Goal: Task Accomplishment & Management: Use online tool/utility

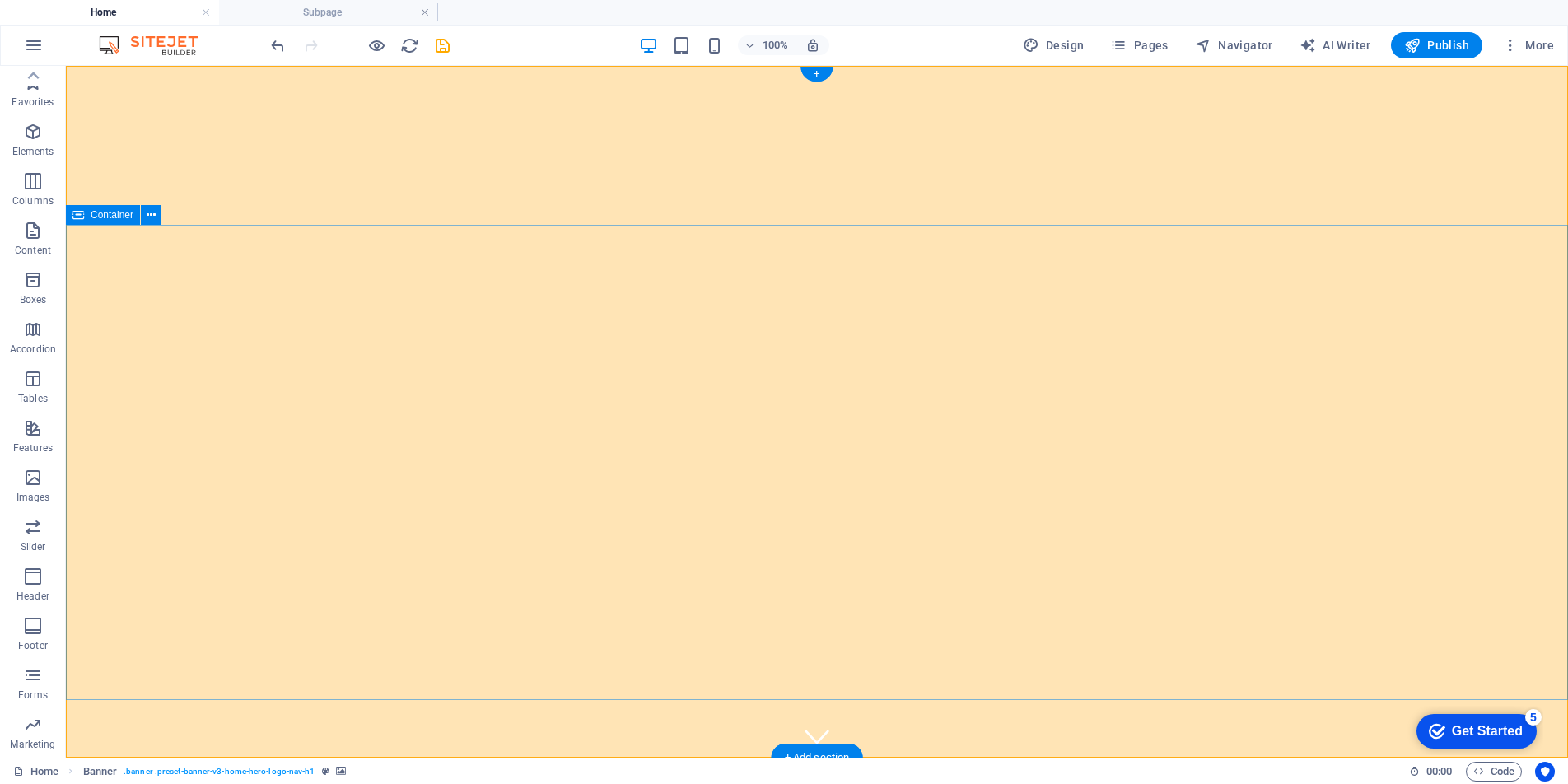
scroll to position [49, 0]
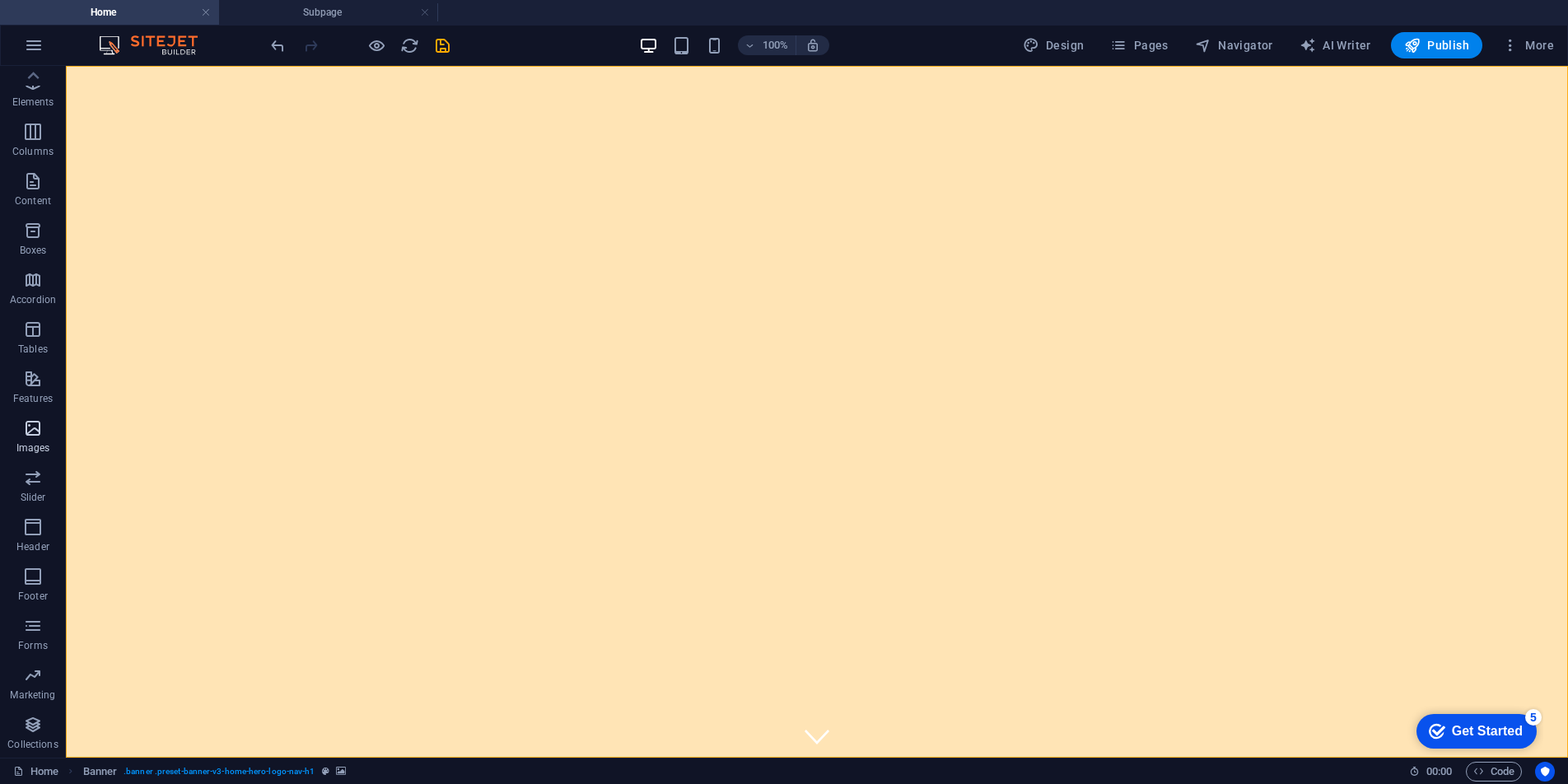
click at [35, 449] on p "Images" at bounding box center [33, 447] width 34 height 13
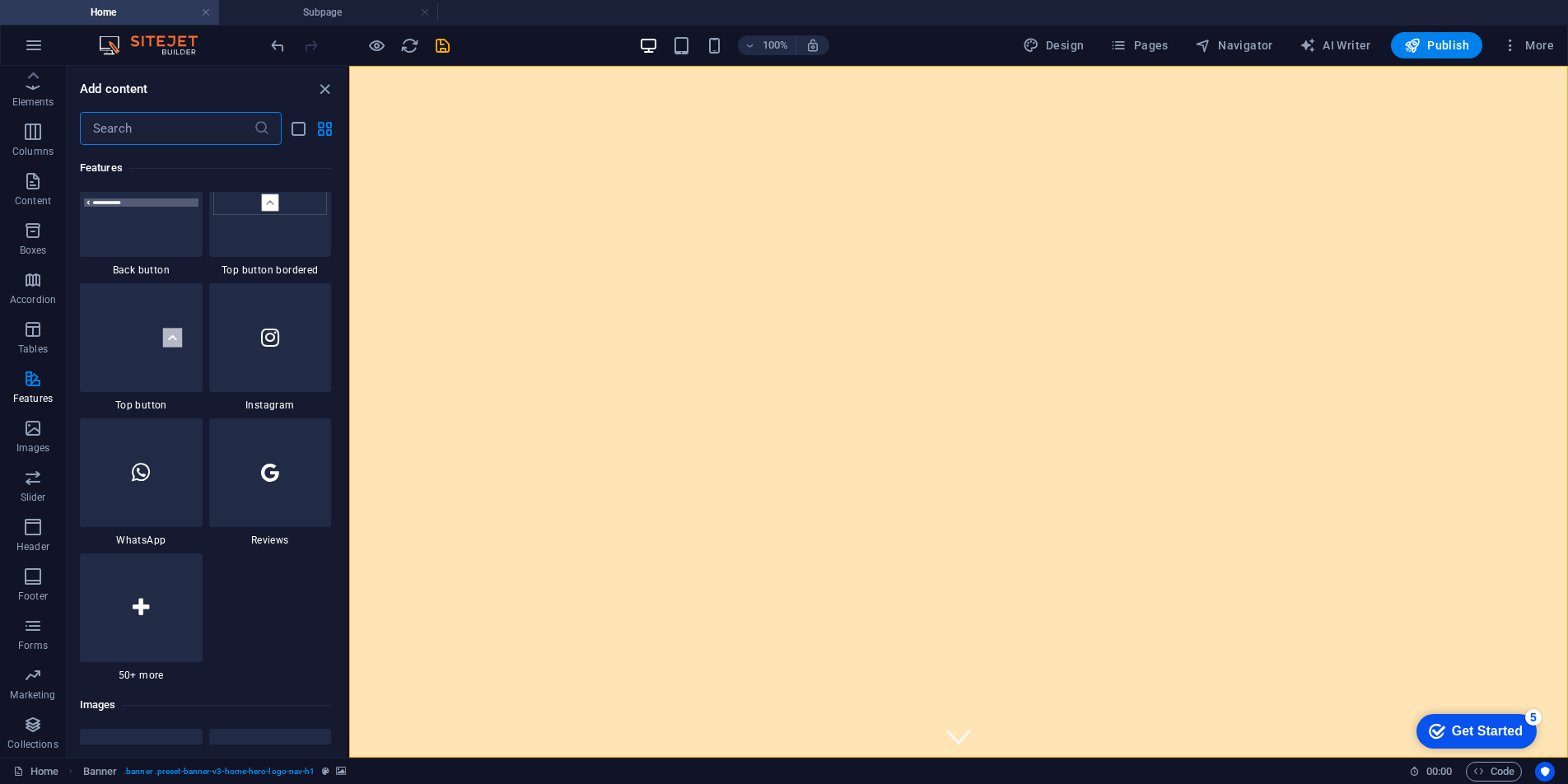
scroll to position [7804, 0]
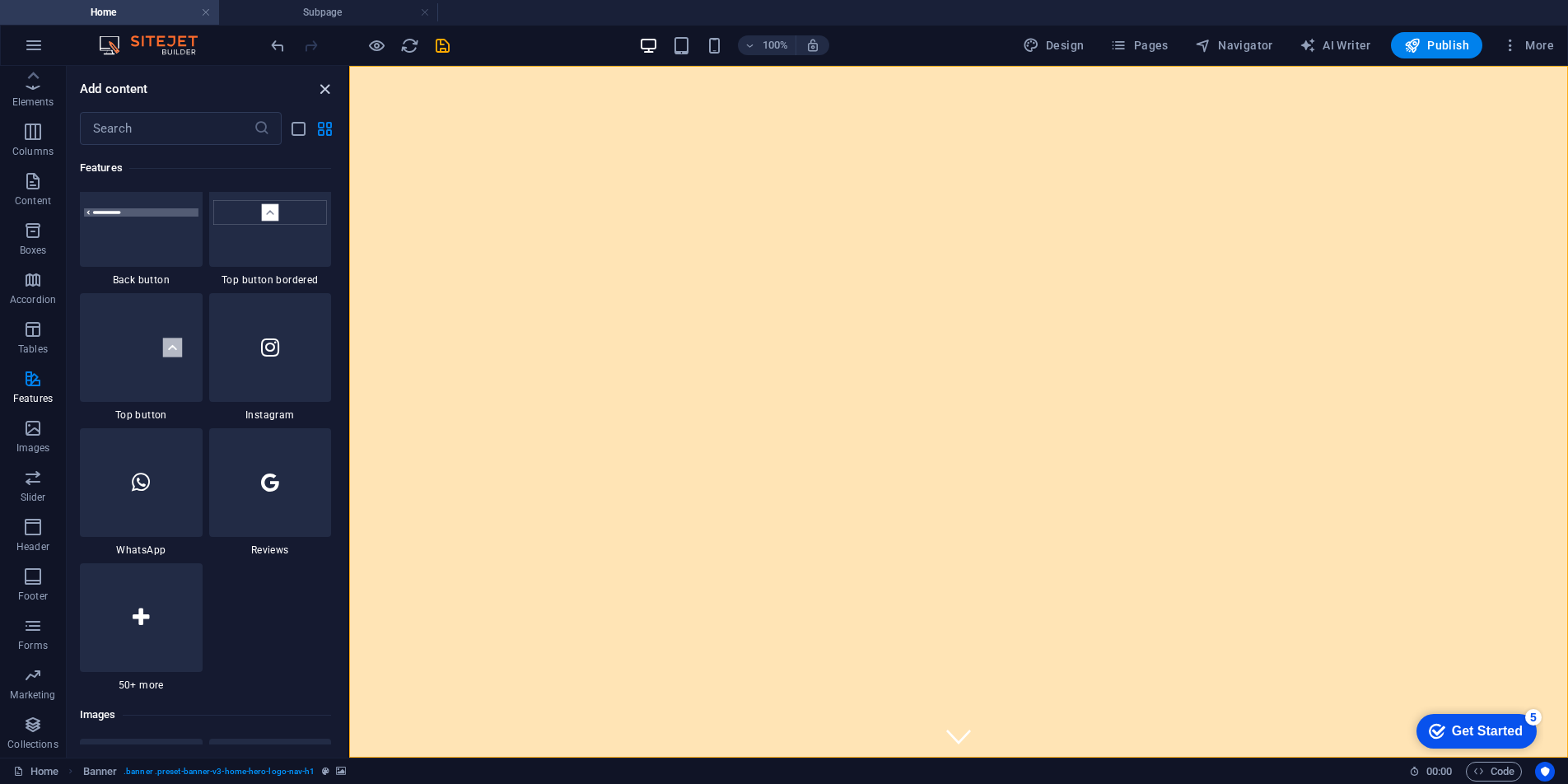
click at [320, 92] on icon "close panel" at bounding box center [325, 89] width 19 height 19
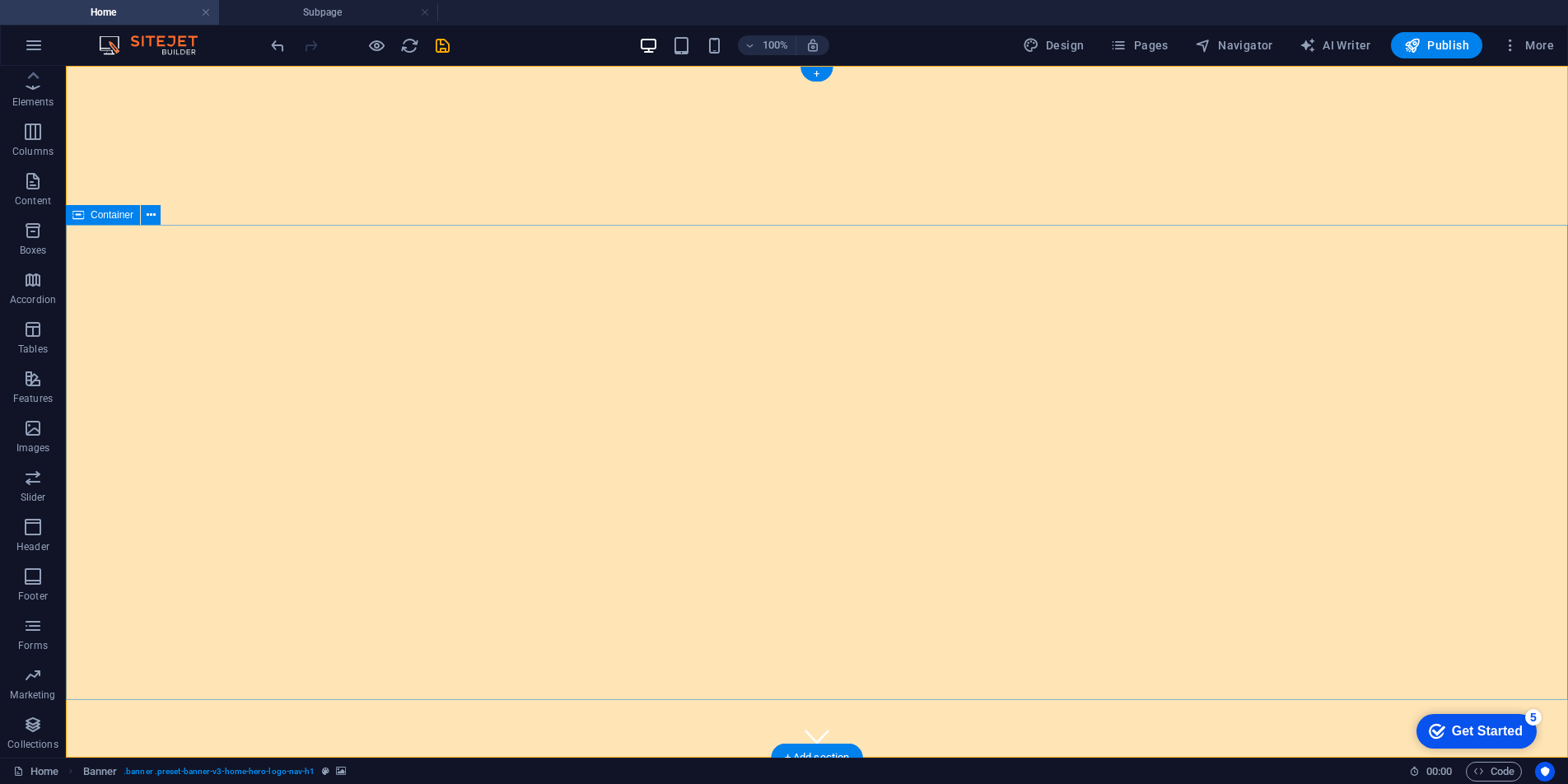
scroll to position [1, 0]
click at [30, 435] on icon "button" at bounding box center [33, 427] width 20 height 20
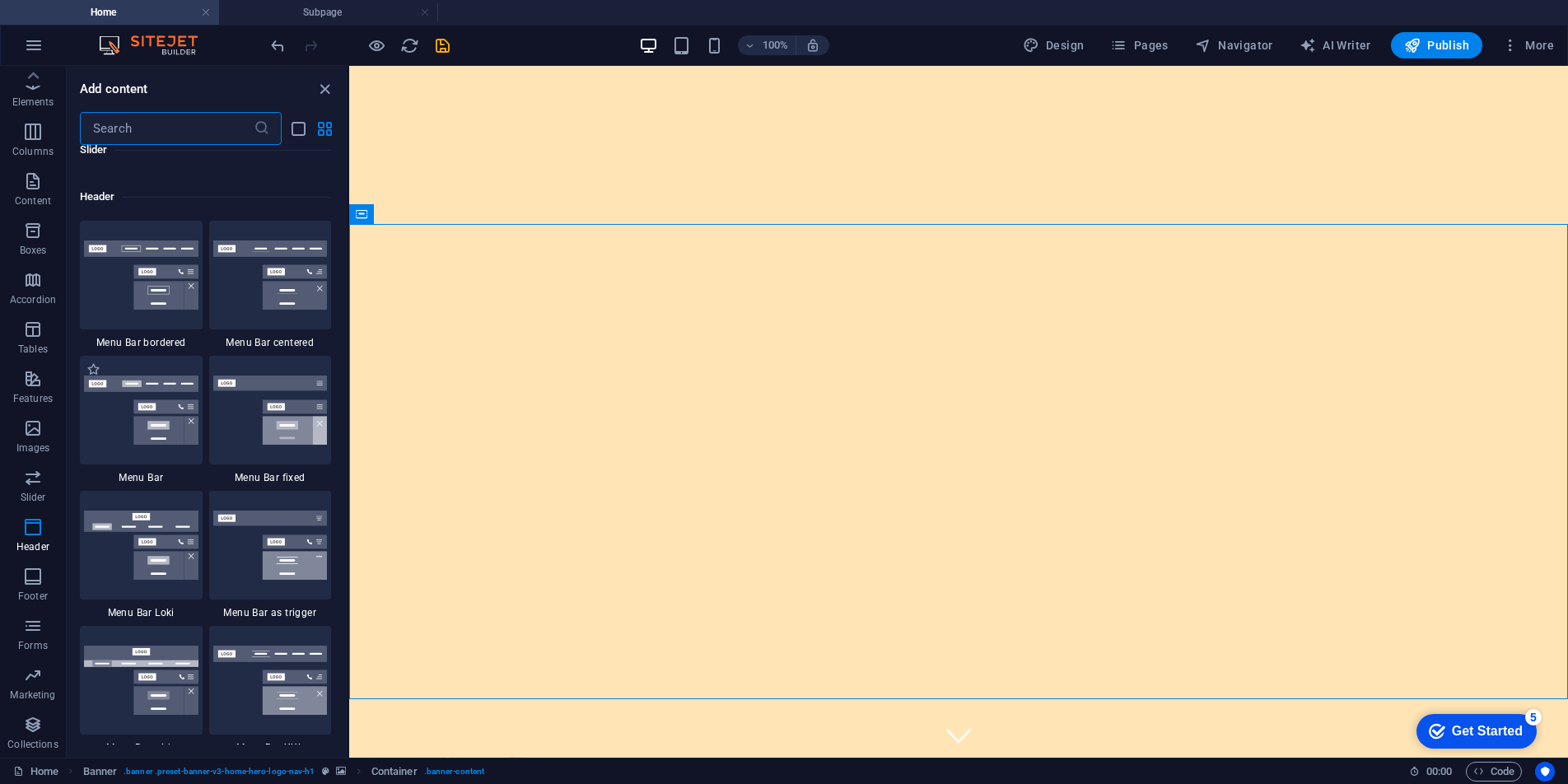
scroll to position [9863, 0]
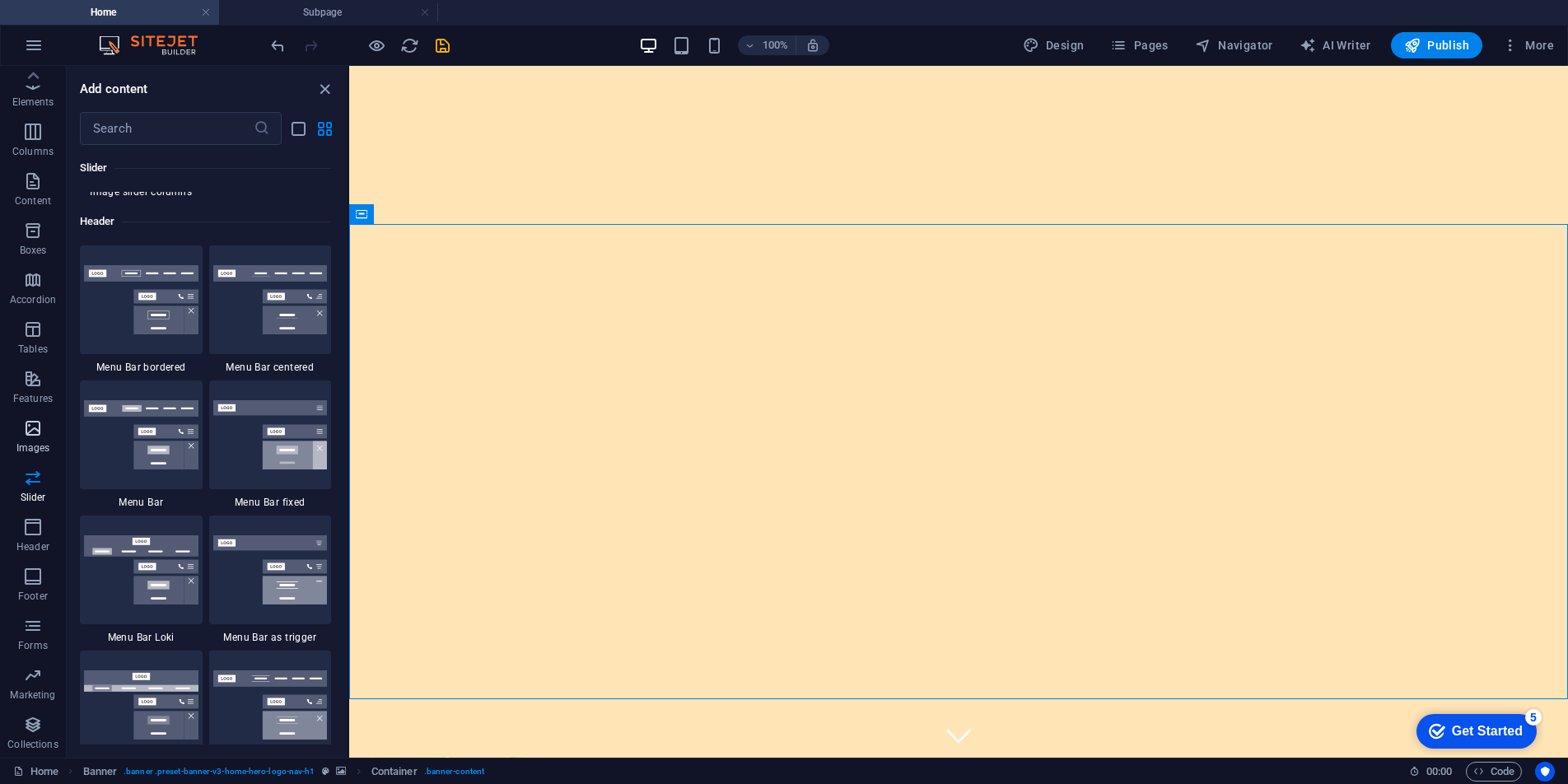
click at [35, 447] on p "Images" at bounding box center [33, 447] width 34 height 13
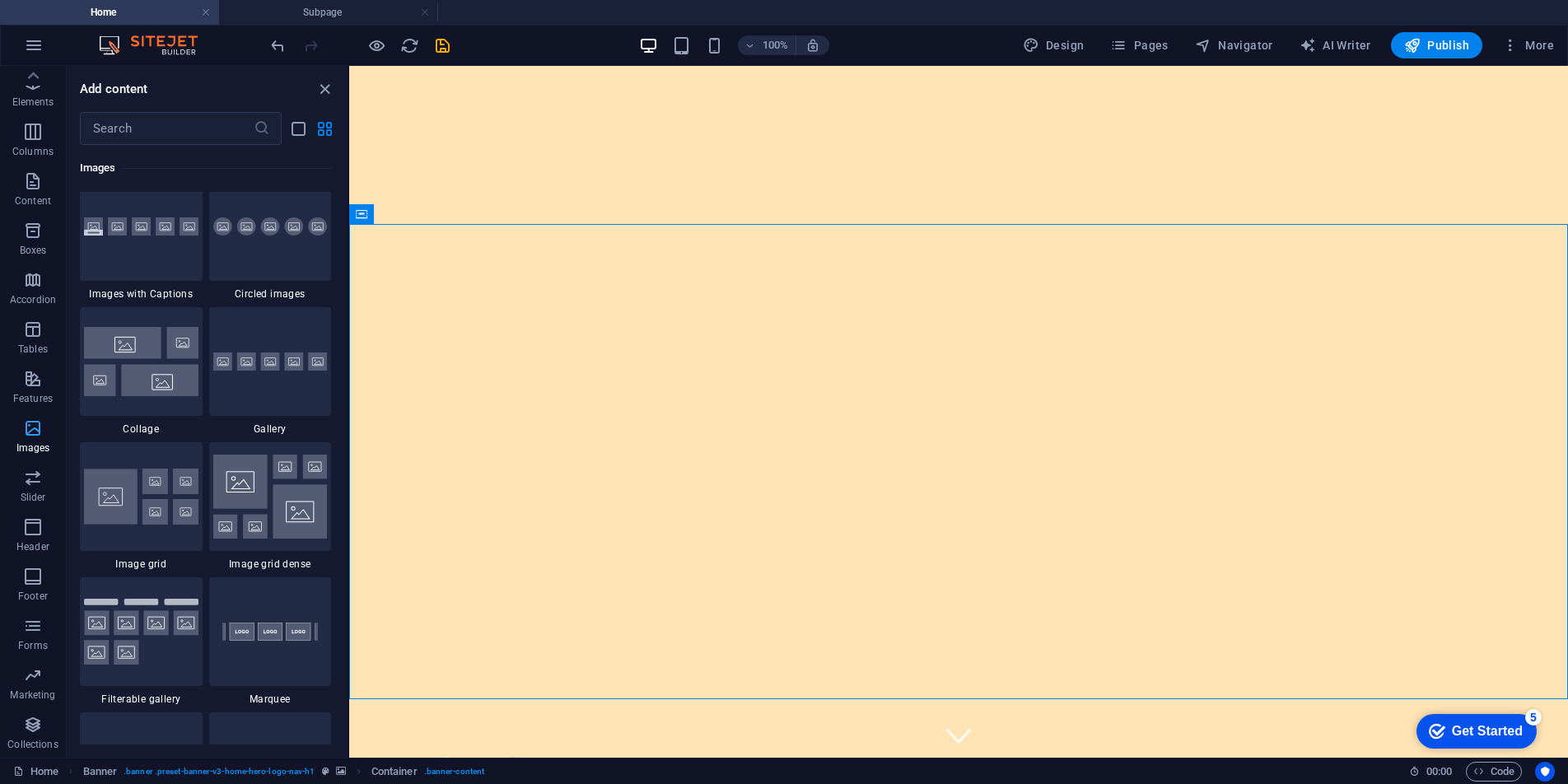
scroll to position [8351, 0]
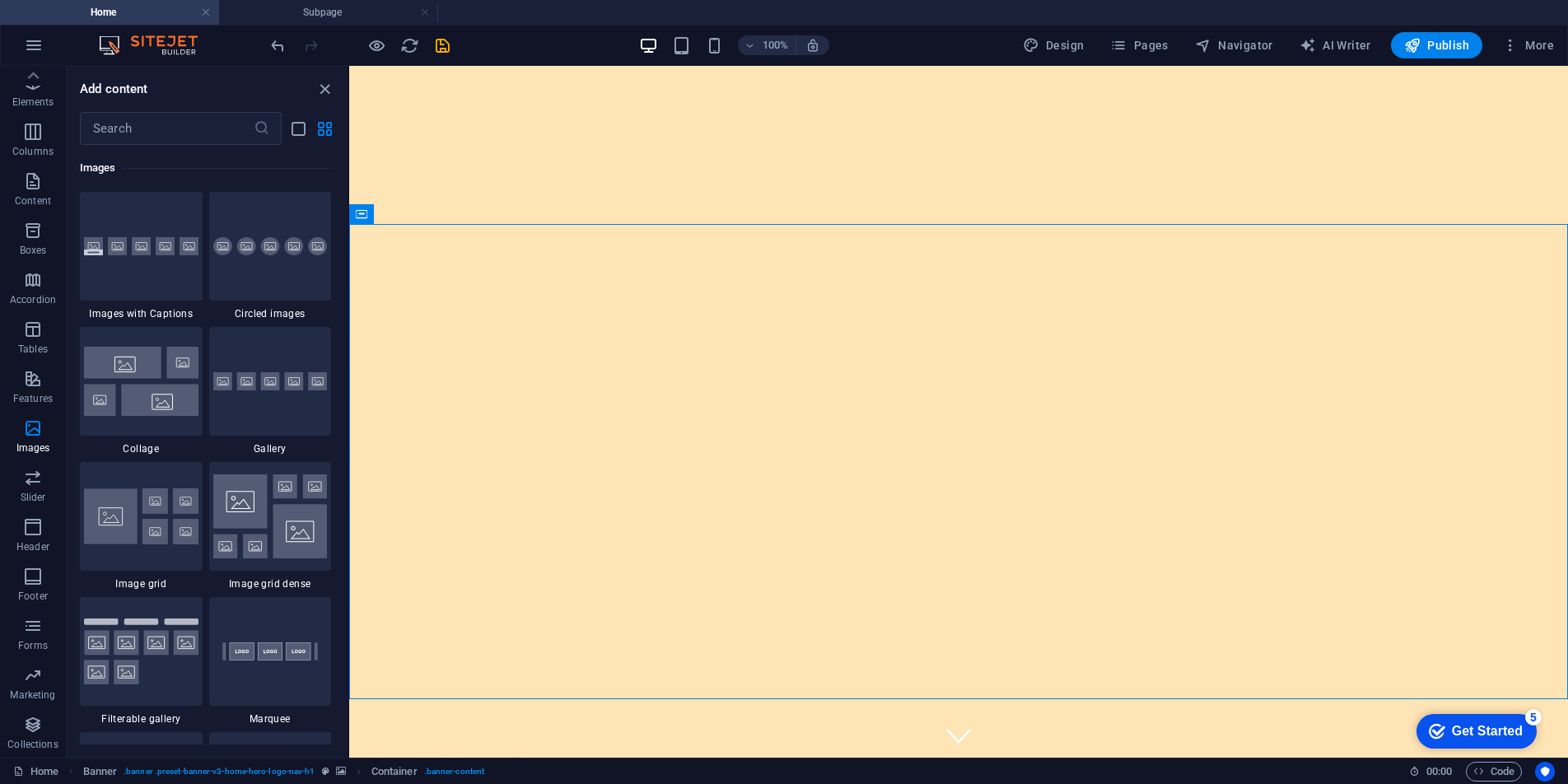
click at [241, 390] on img at bounding box center [270, 382] width 114 height 19
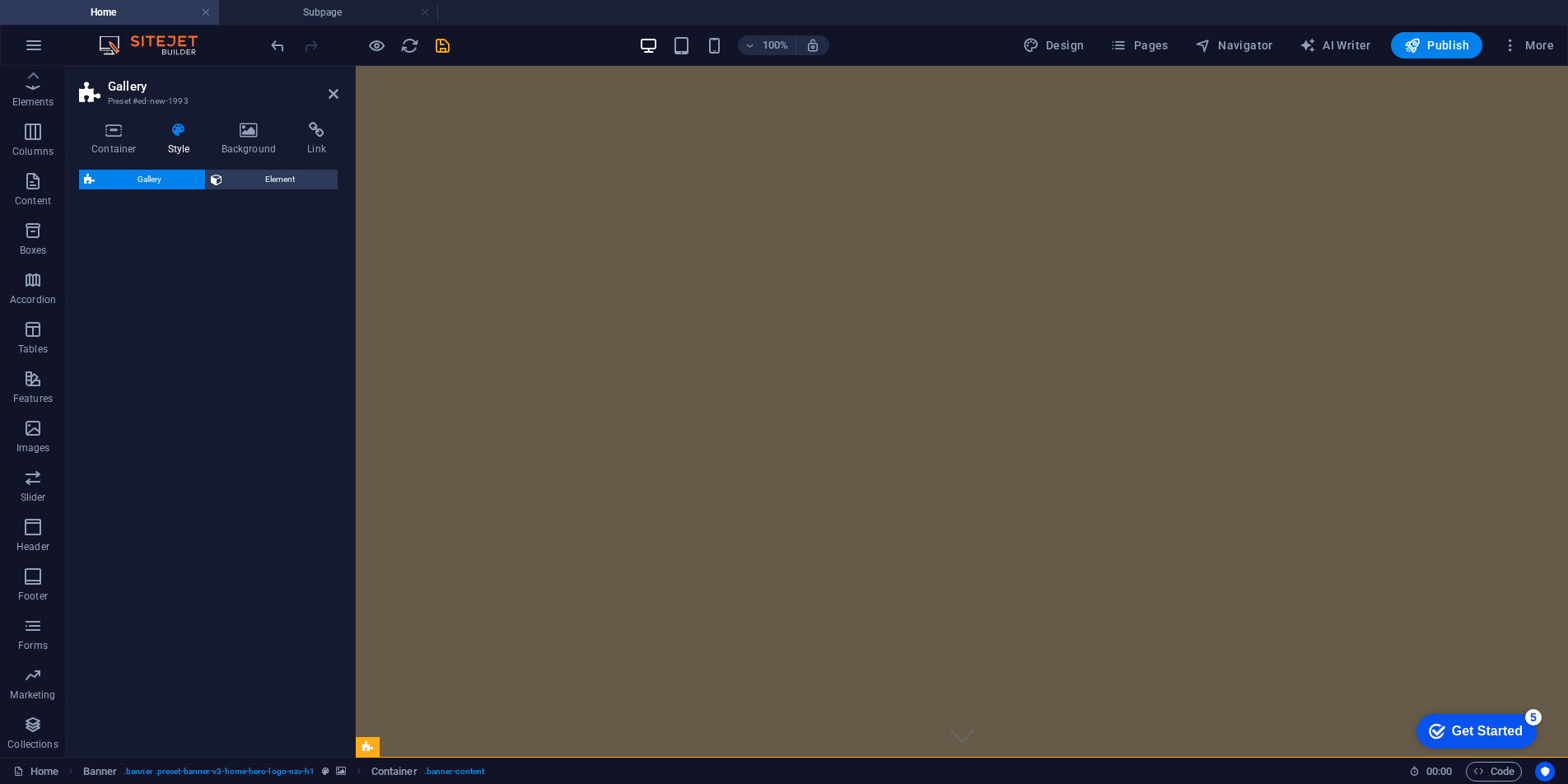
select select "rem"
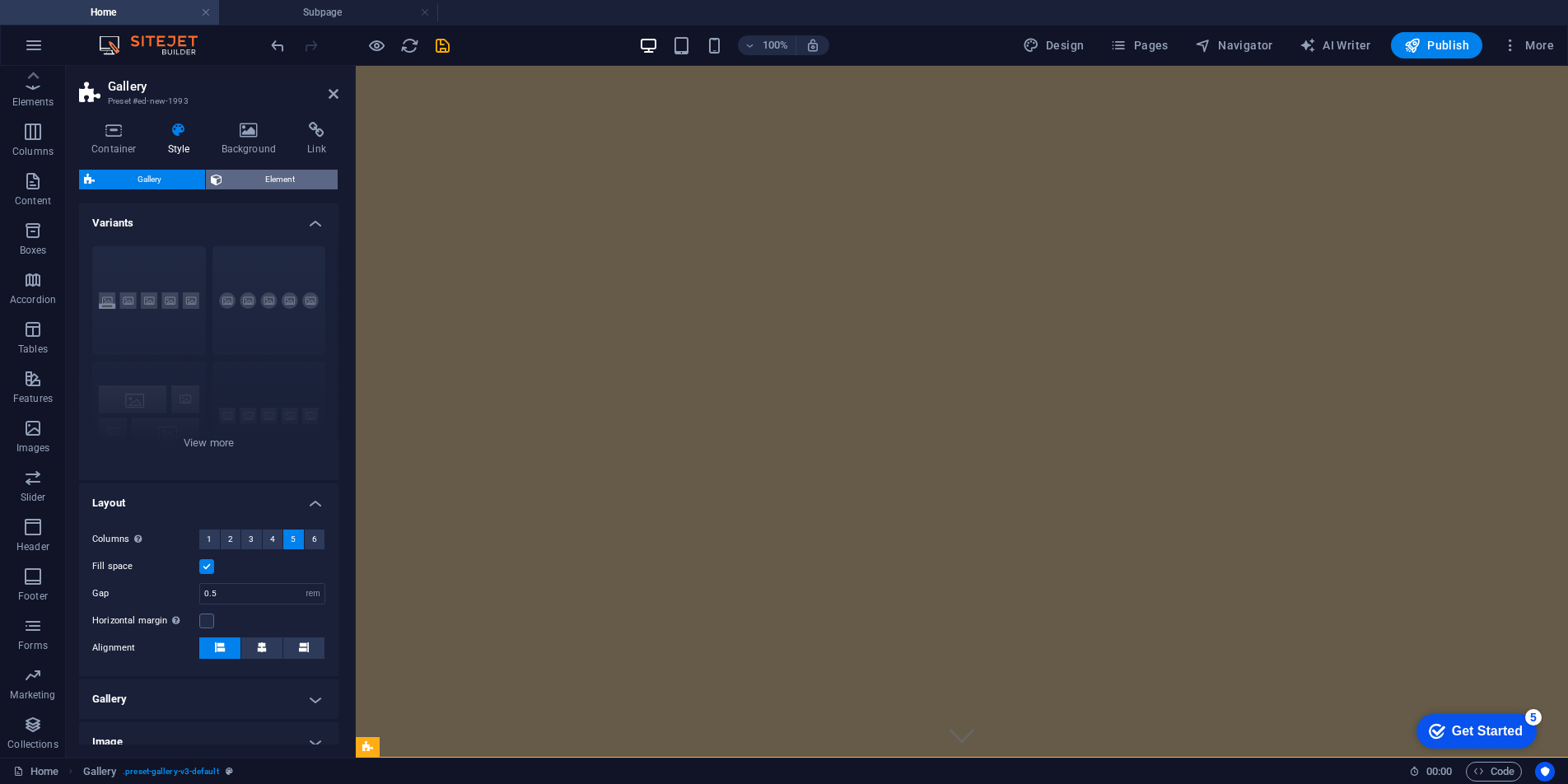
click at [272, 179] on span "Element" at bounding box center [280, 179] width 106 height 20
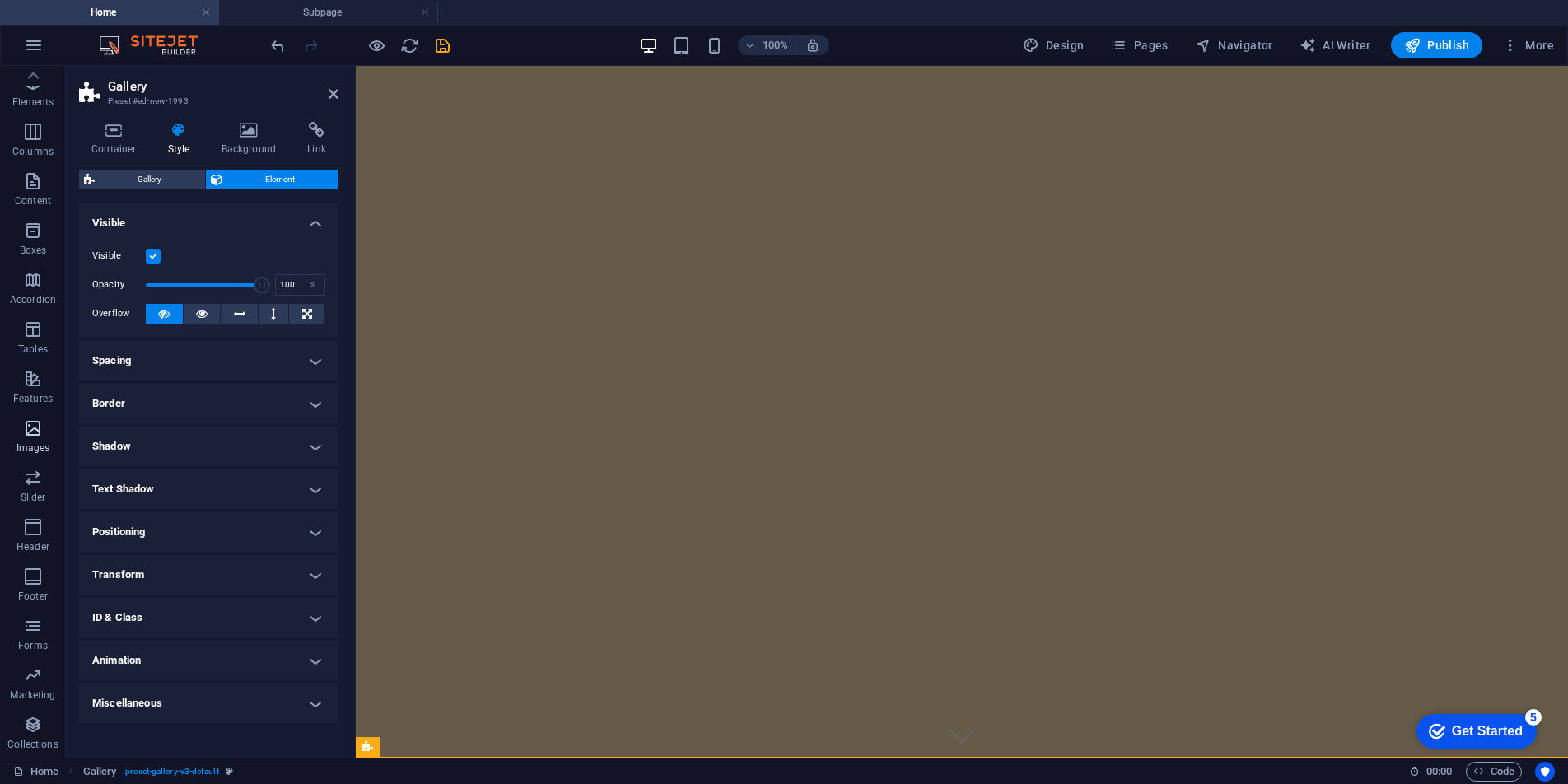
click at [31, 443] on p "Images" at bounding box center [33, 447] width 34 height 13
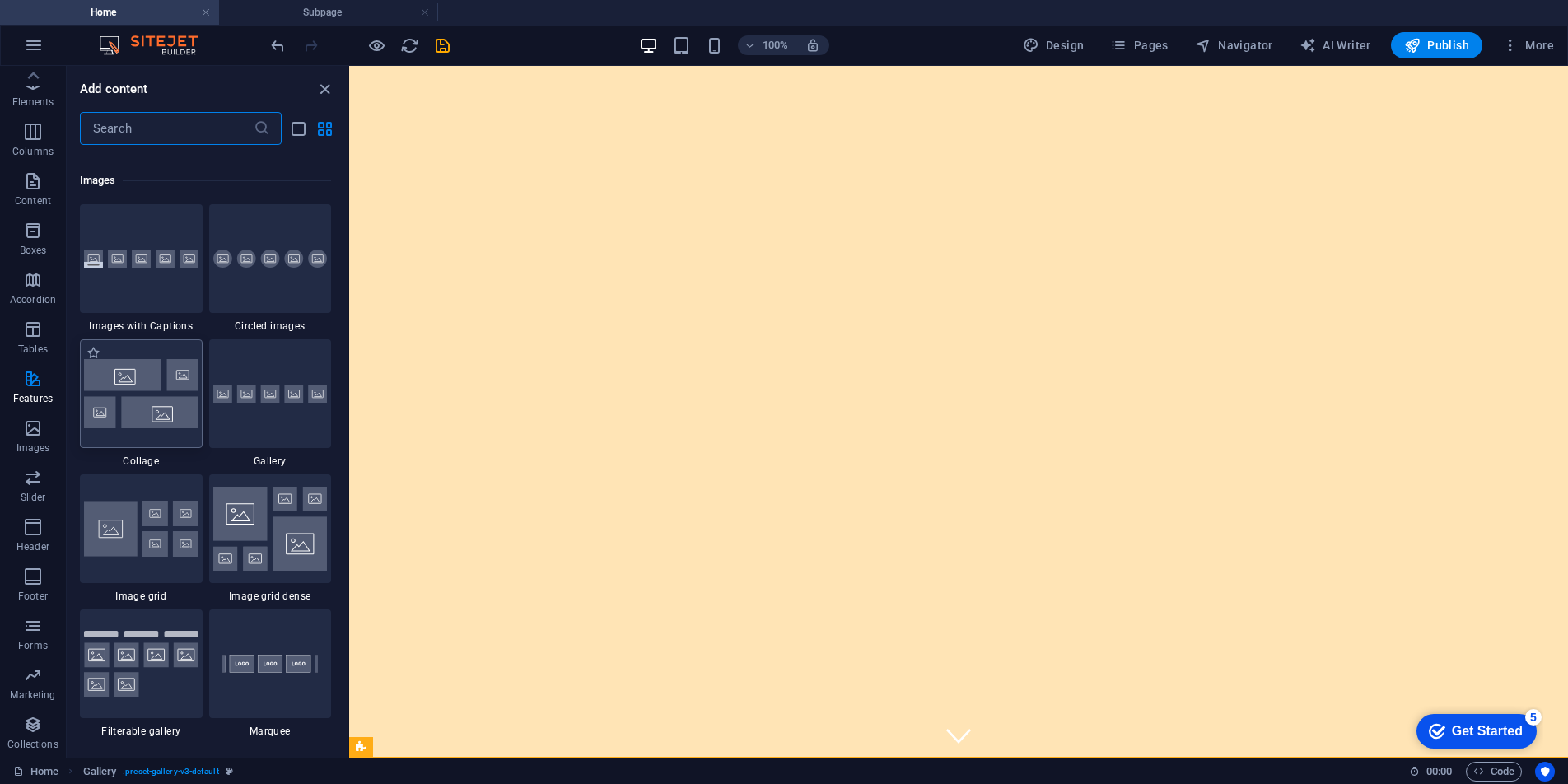
scroll to position [8337, 0]
click at [280, 526] on img at bounding box center [270, 530] width 114 height 84
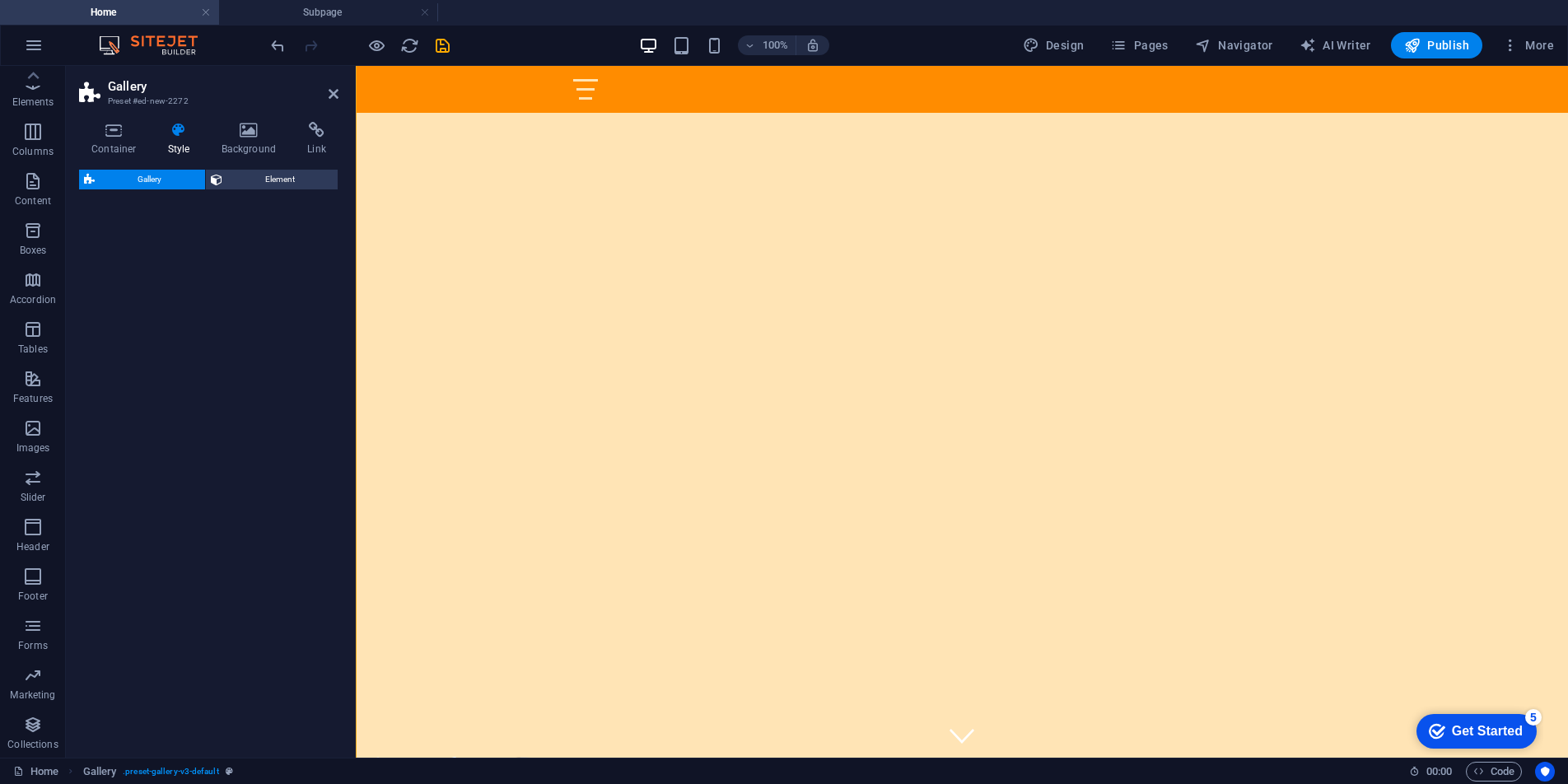
select select "rem"
select select "preset-gallery-v3-grid-dense"
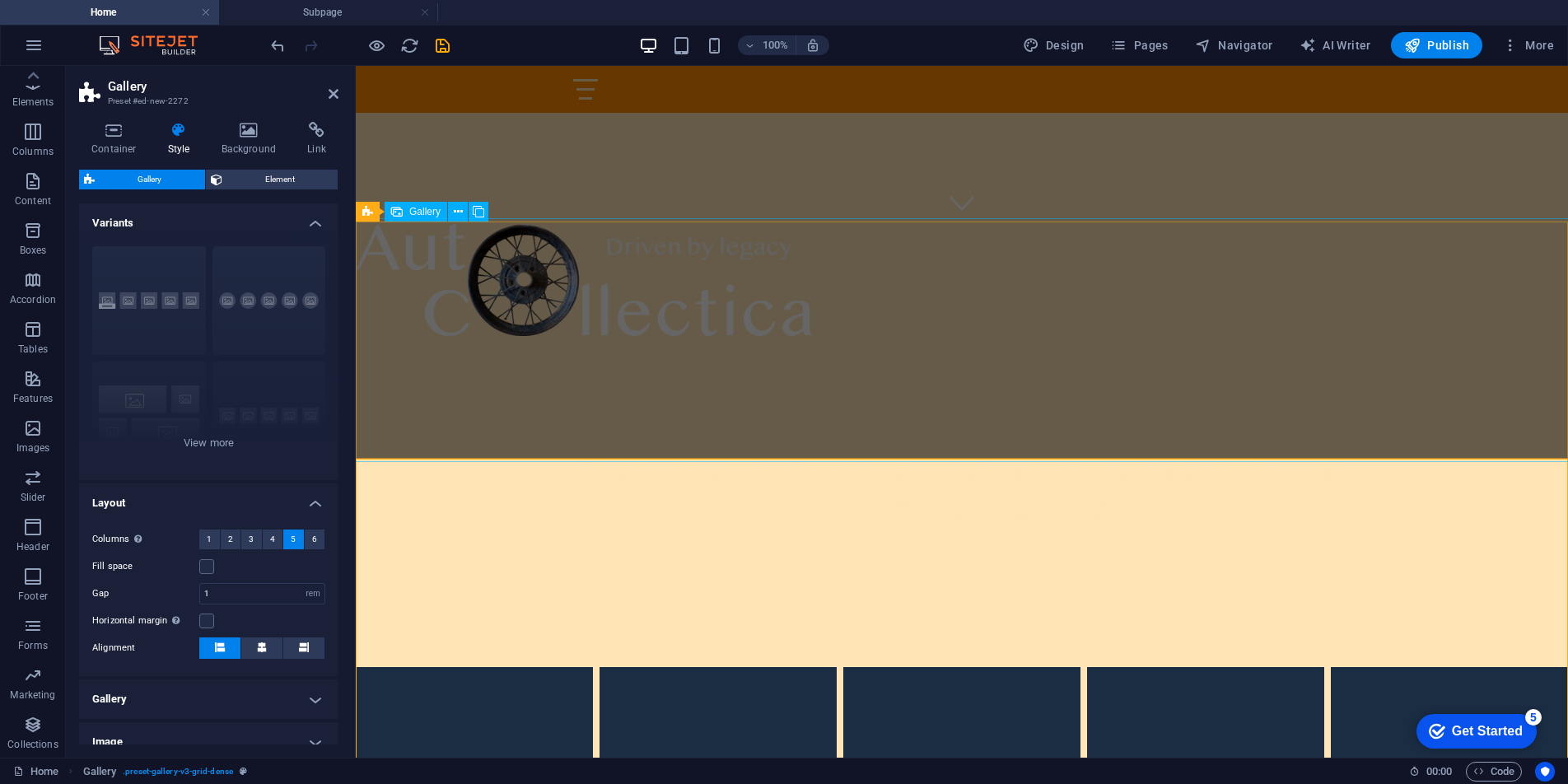
scroll to position [533, 0]
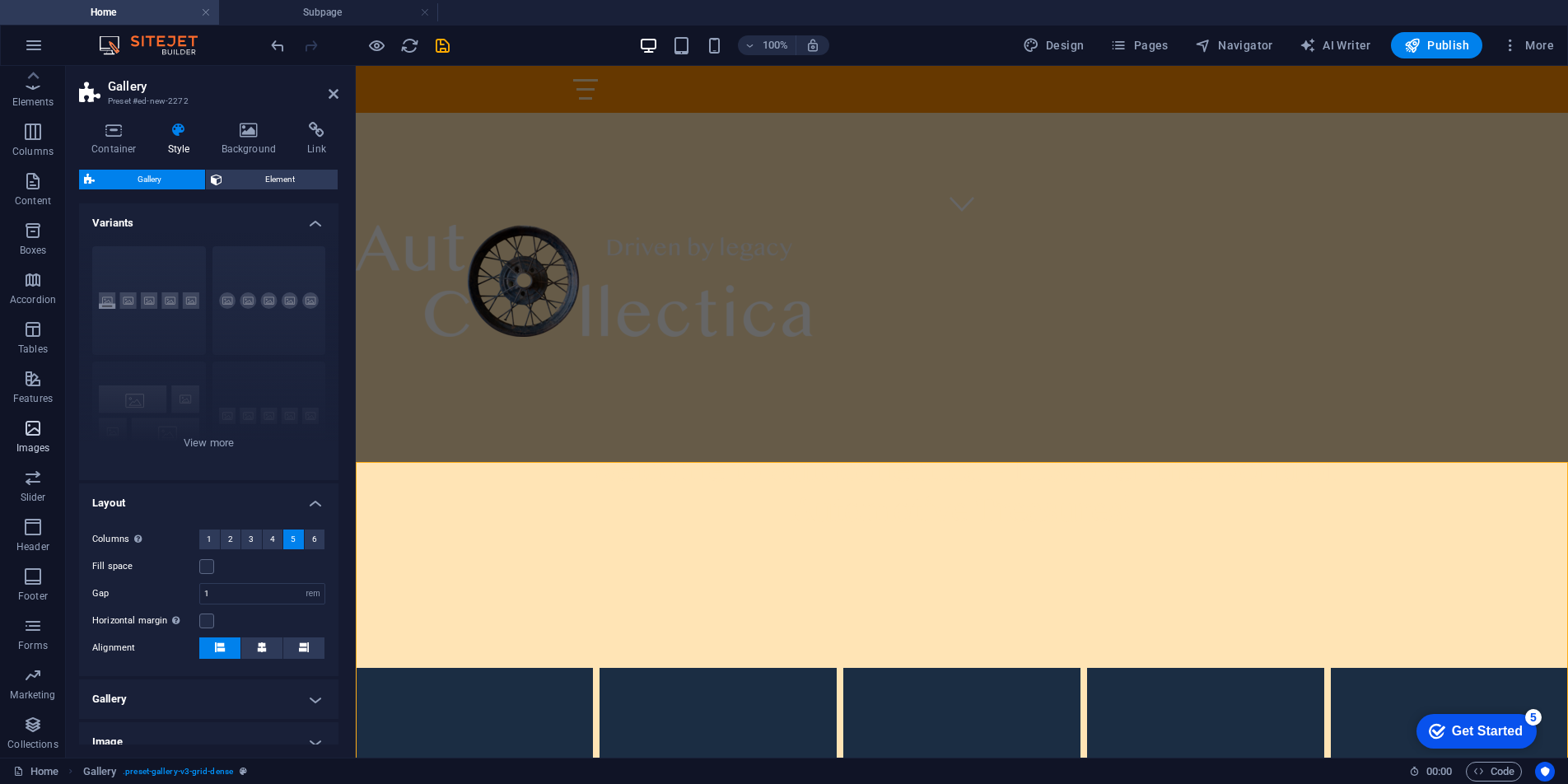
click at [37, 426] on icon "button" at bounding box center [33, 427] width 20 height 20
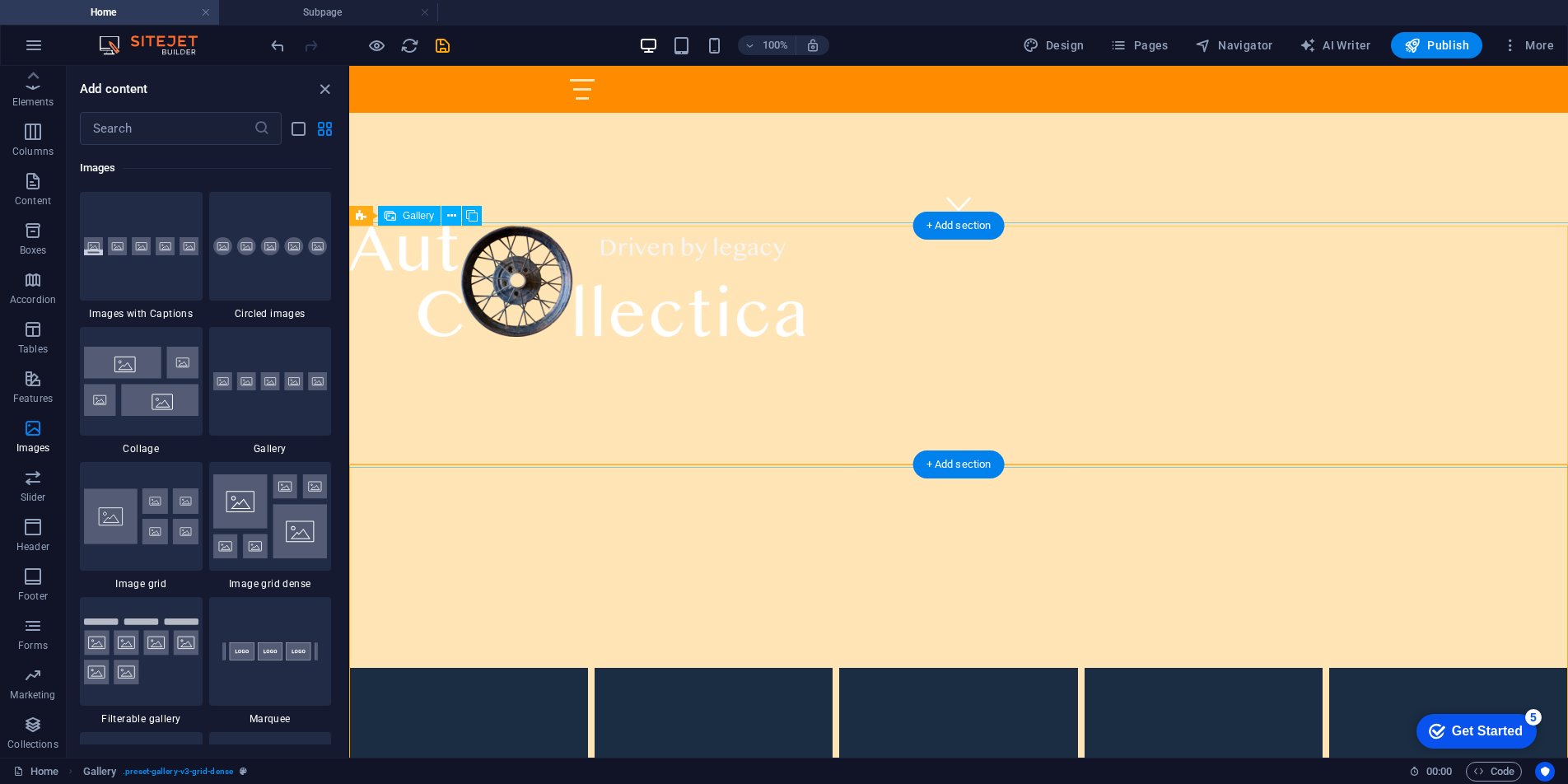
scroll to position [0, 0]
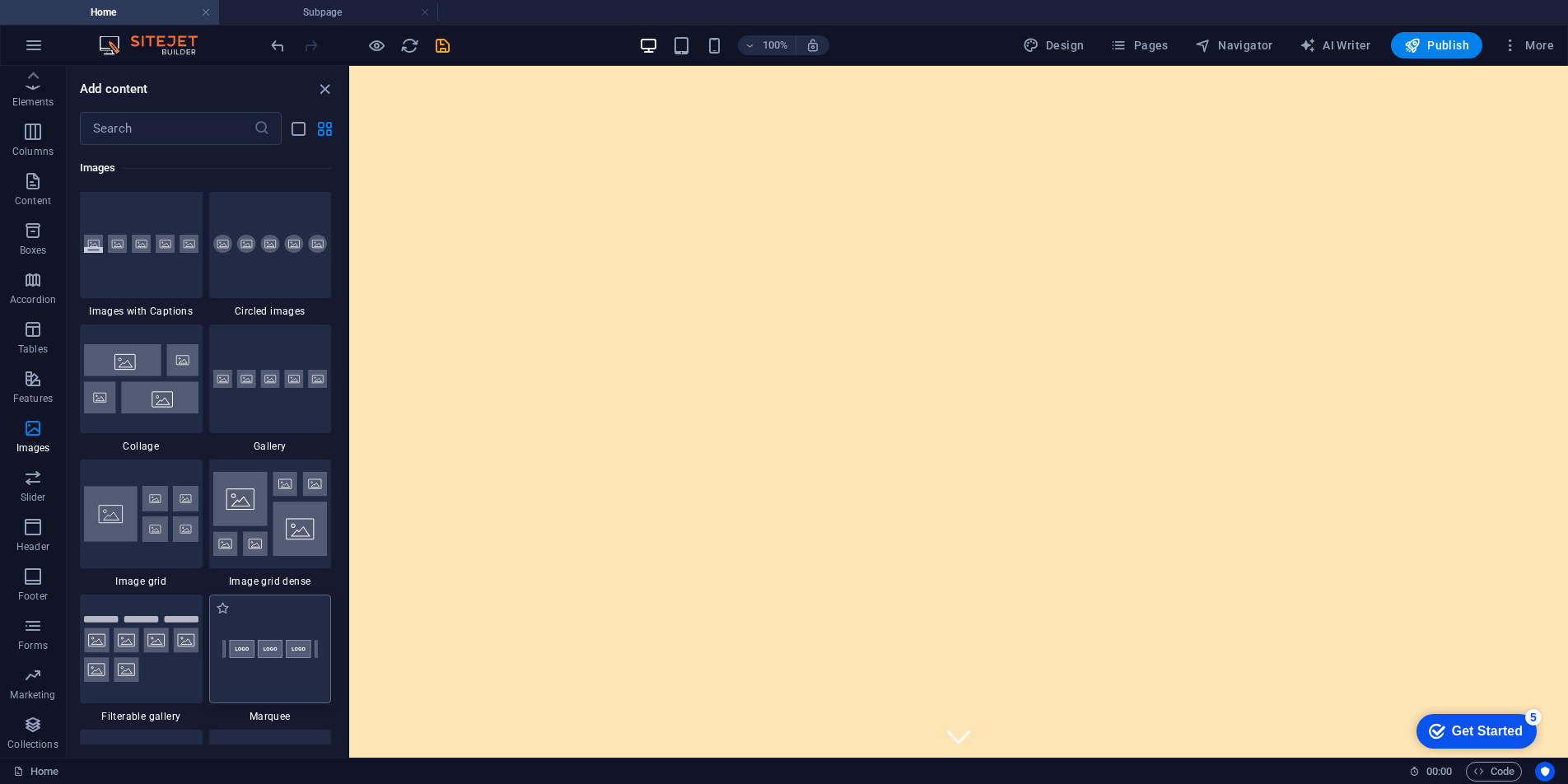
click at [273, 644] on img at bounding box center [270, 649] width 114 height 76
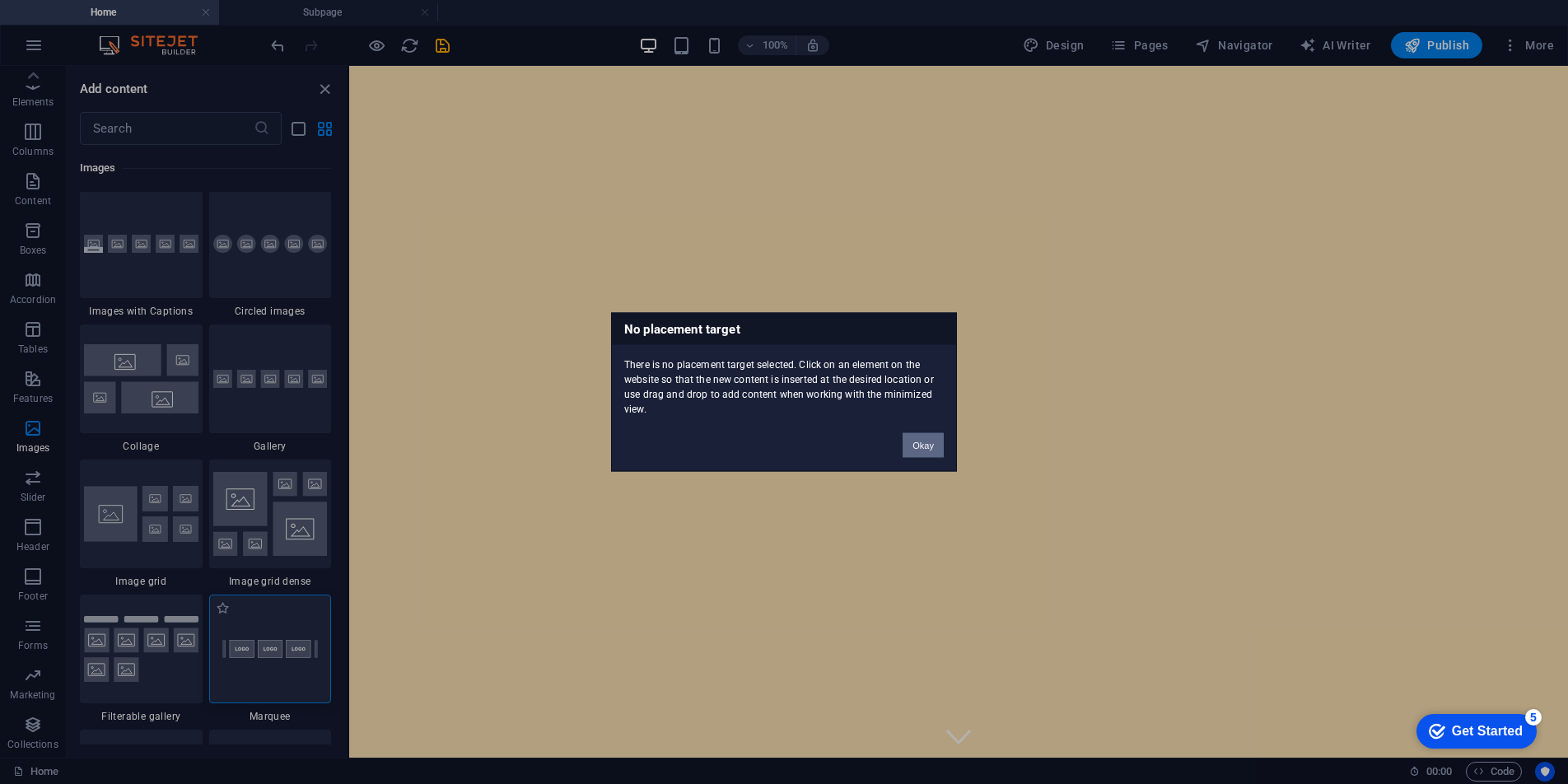
scroll to position [8351, 0]
click at [920, 441] on button "Okay" at bounding box center [923, 446] width 42 height 25
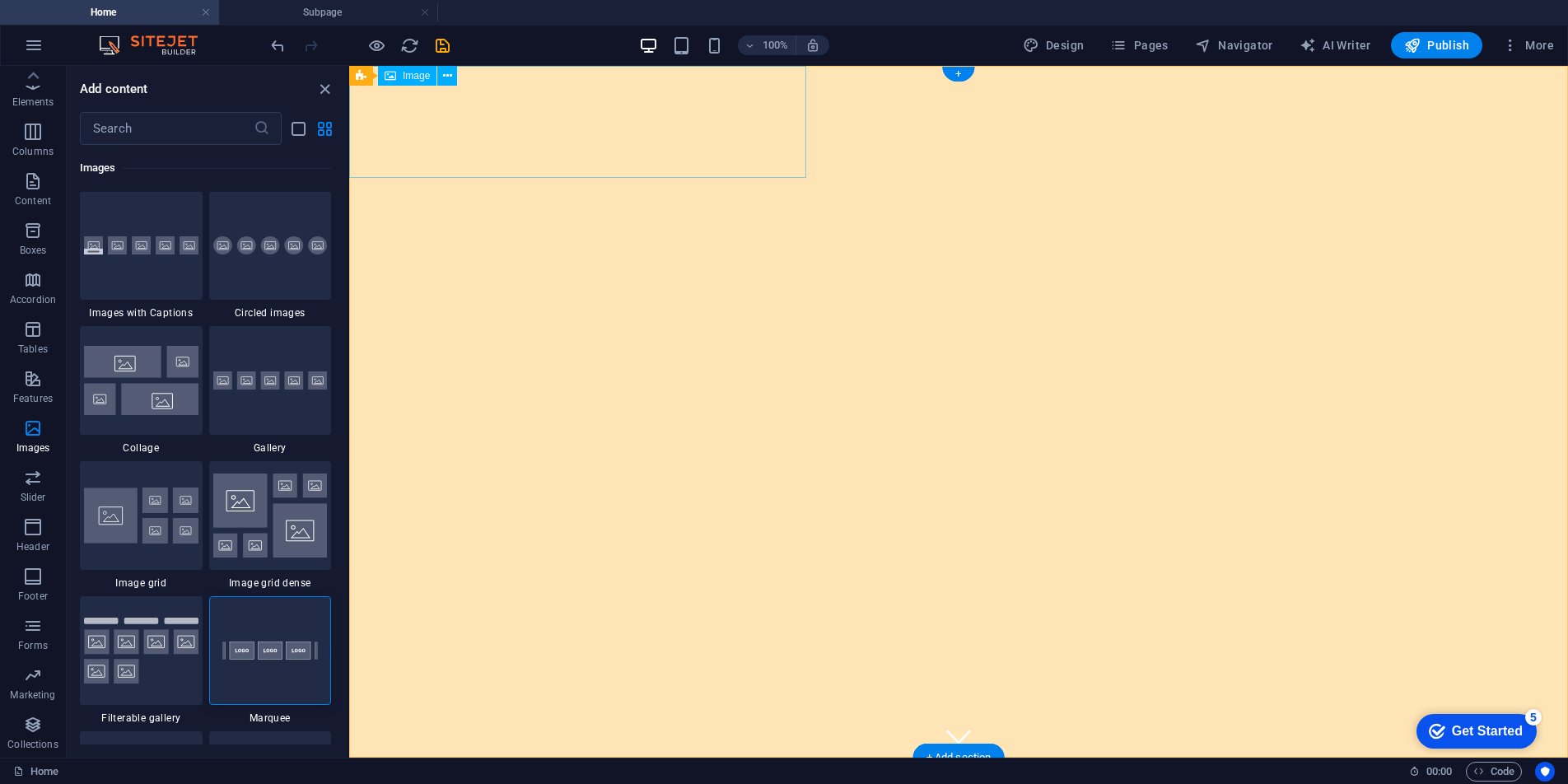
click at [452, 80] on icon at bounding box center [447, 76] width 9 height 17
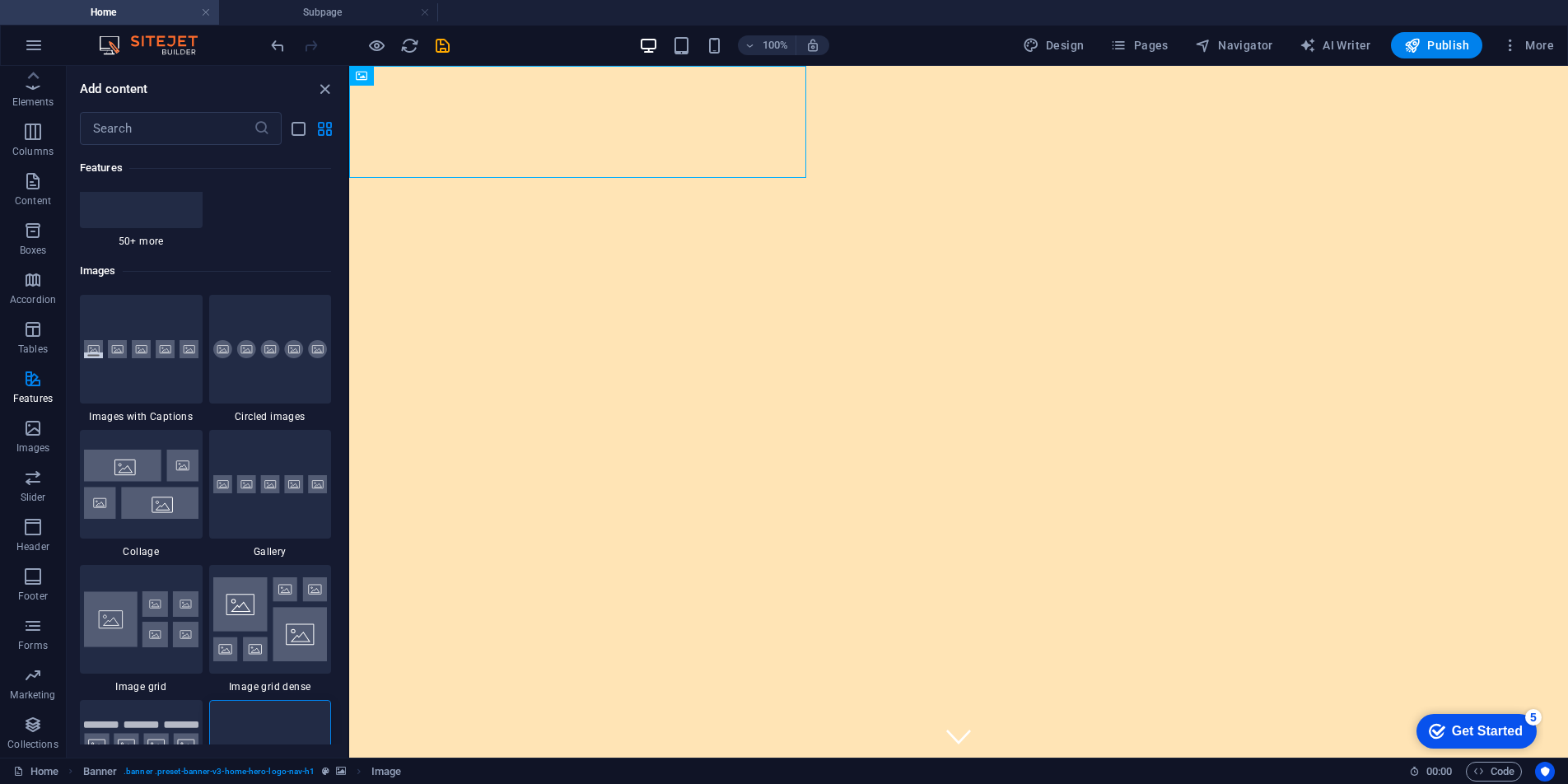
scroll to position [8243, 0]
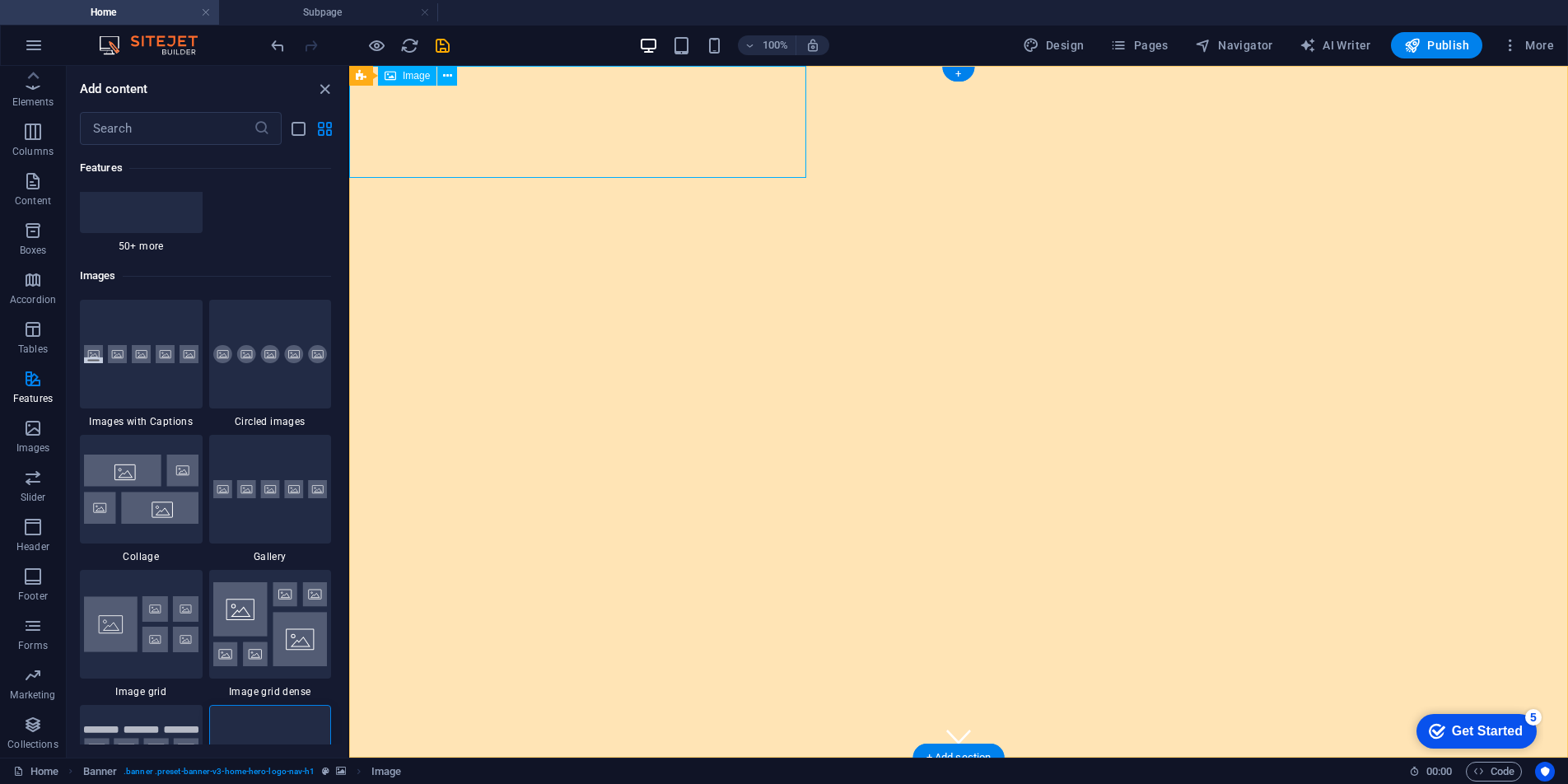
click at [452, 78] on button at bounding box center [447, 75] width 20 height 20
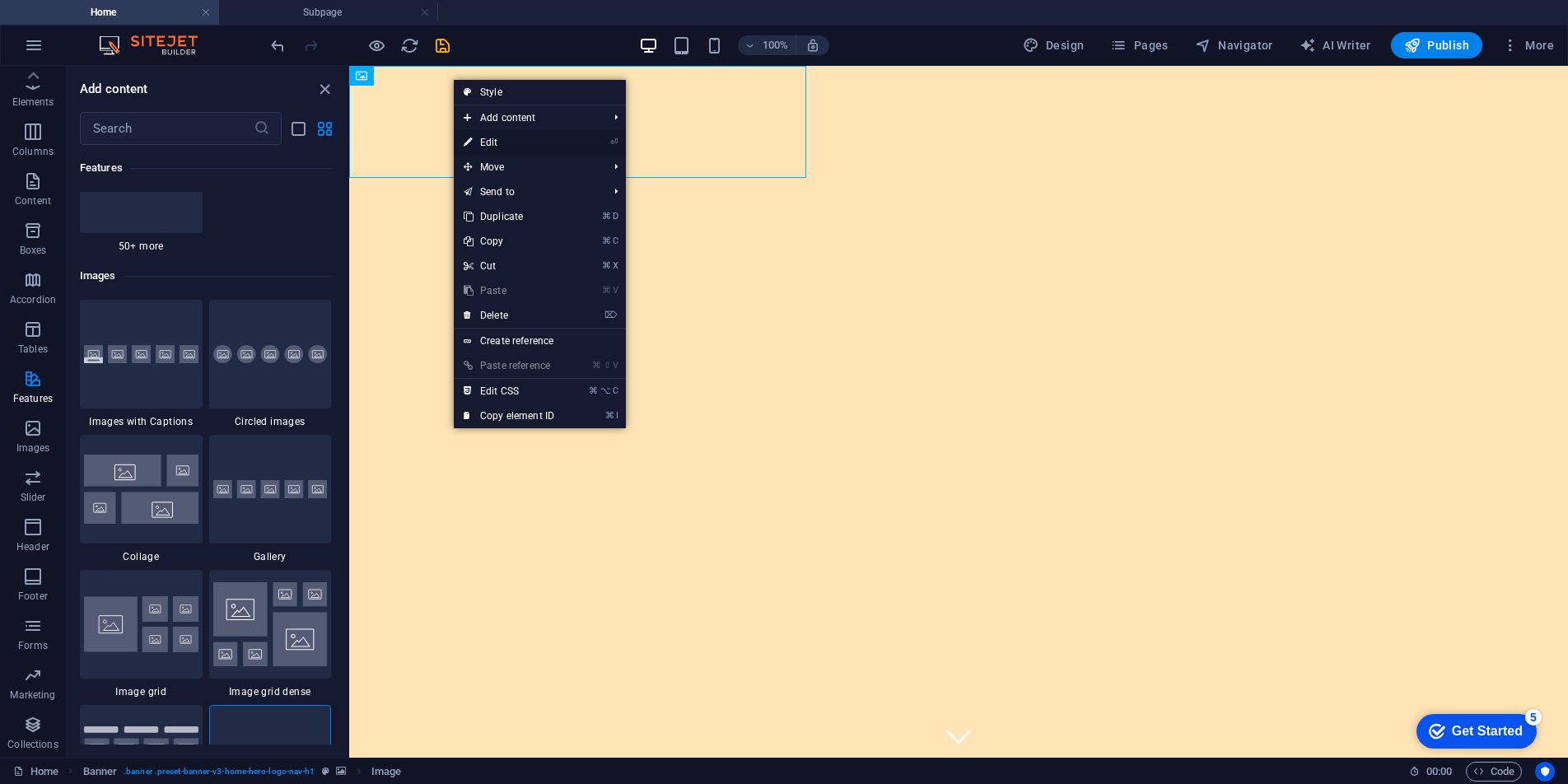
click at [488, 139] on link "⏎ Edit" at bounding box center [509, 142] width 111 height 25
select select "px"
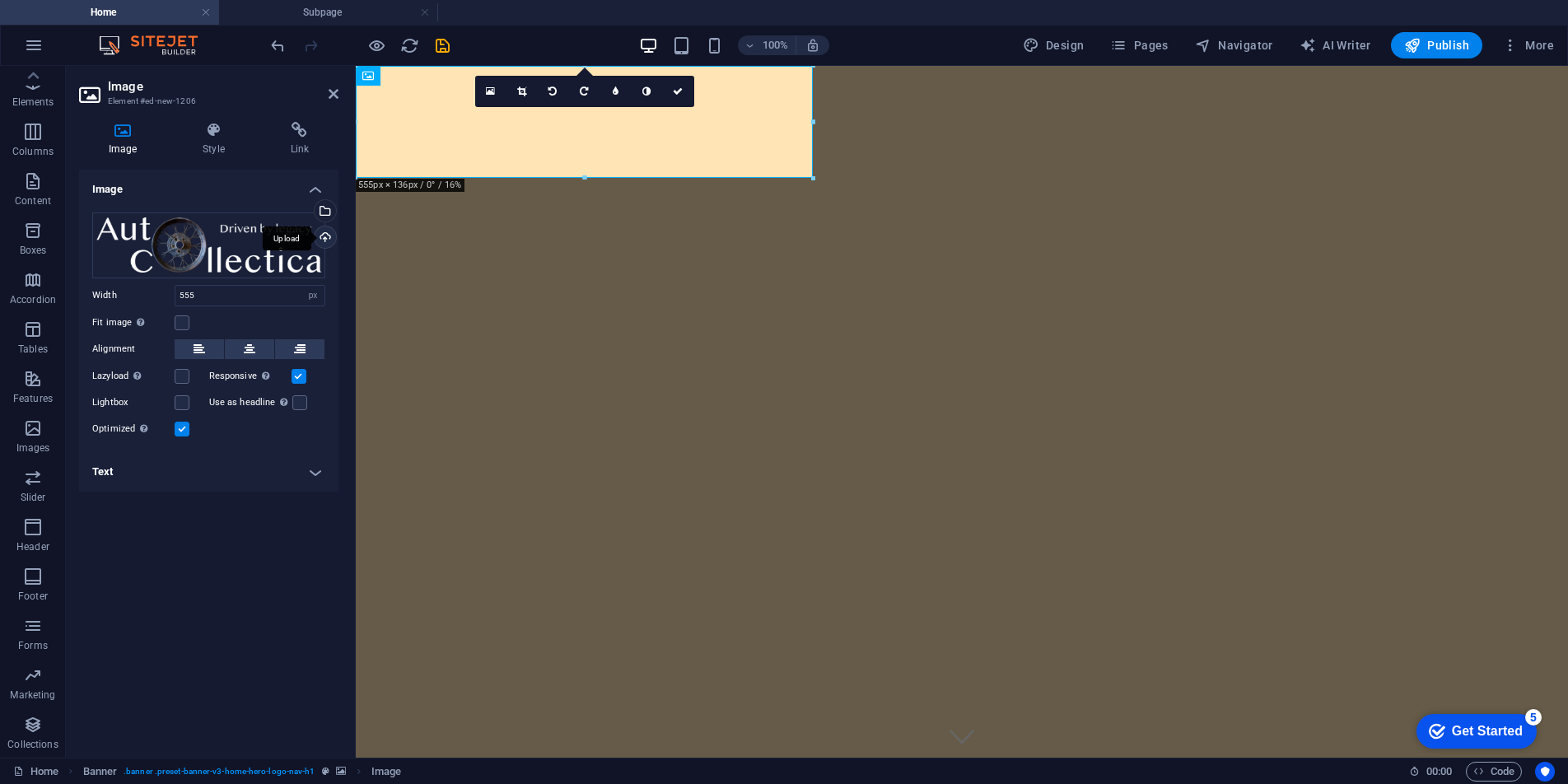
click at [326, 240] on div "Upload" at bounding box center [324, 239] width 25 height 25
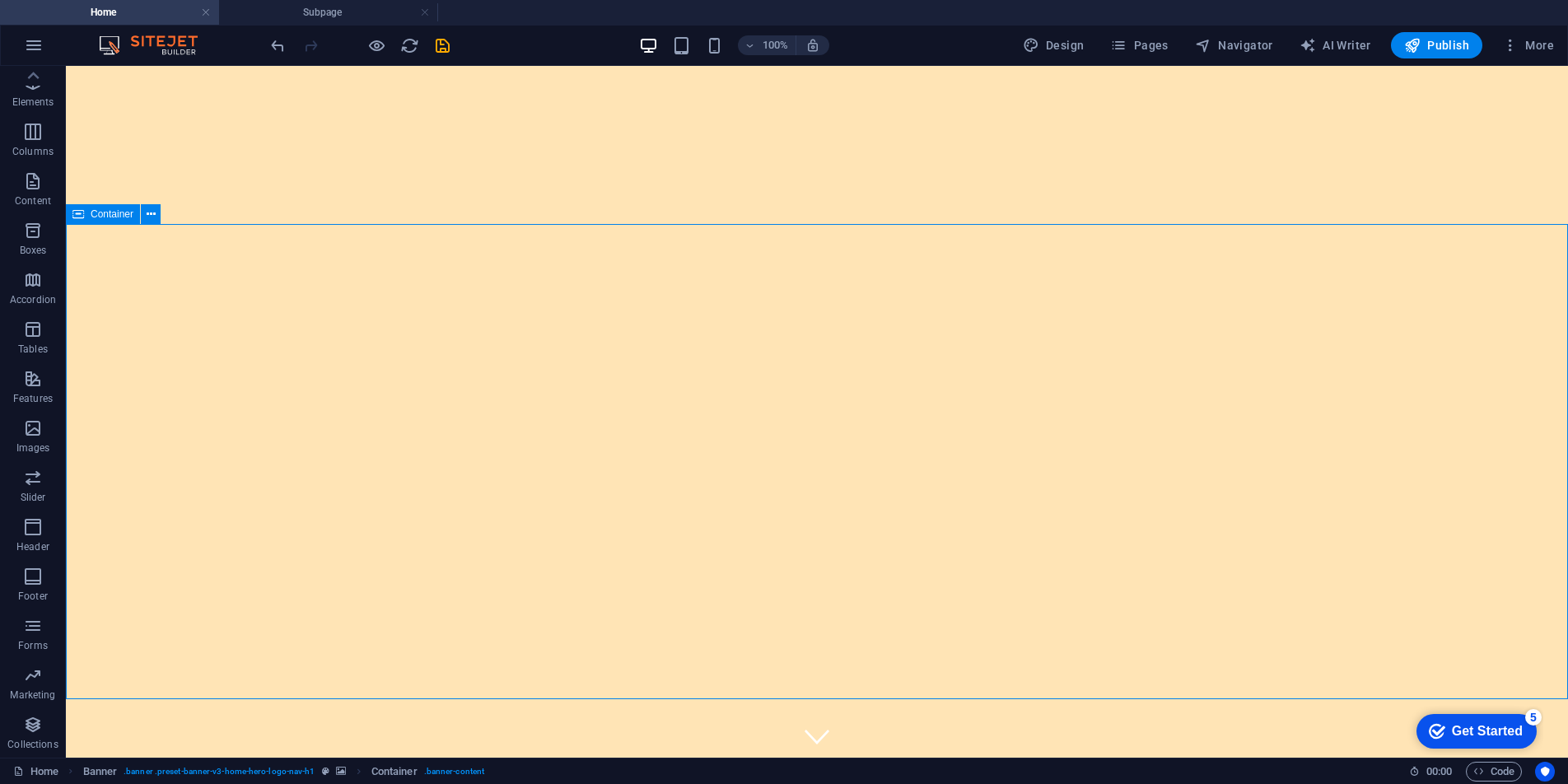
scroll to position [1, 0]
click at [485, 534] on icon at bounding box center [483, 529] width 9 height 17
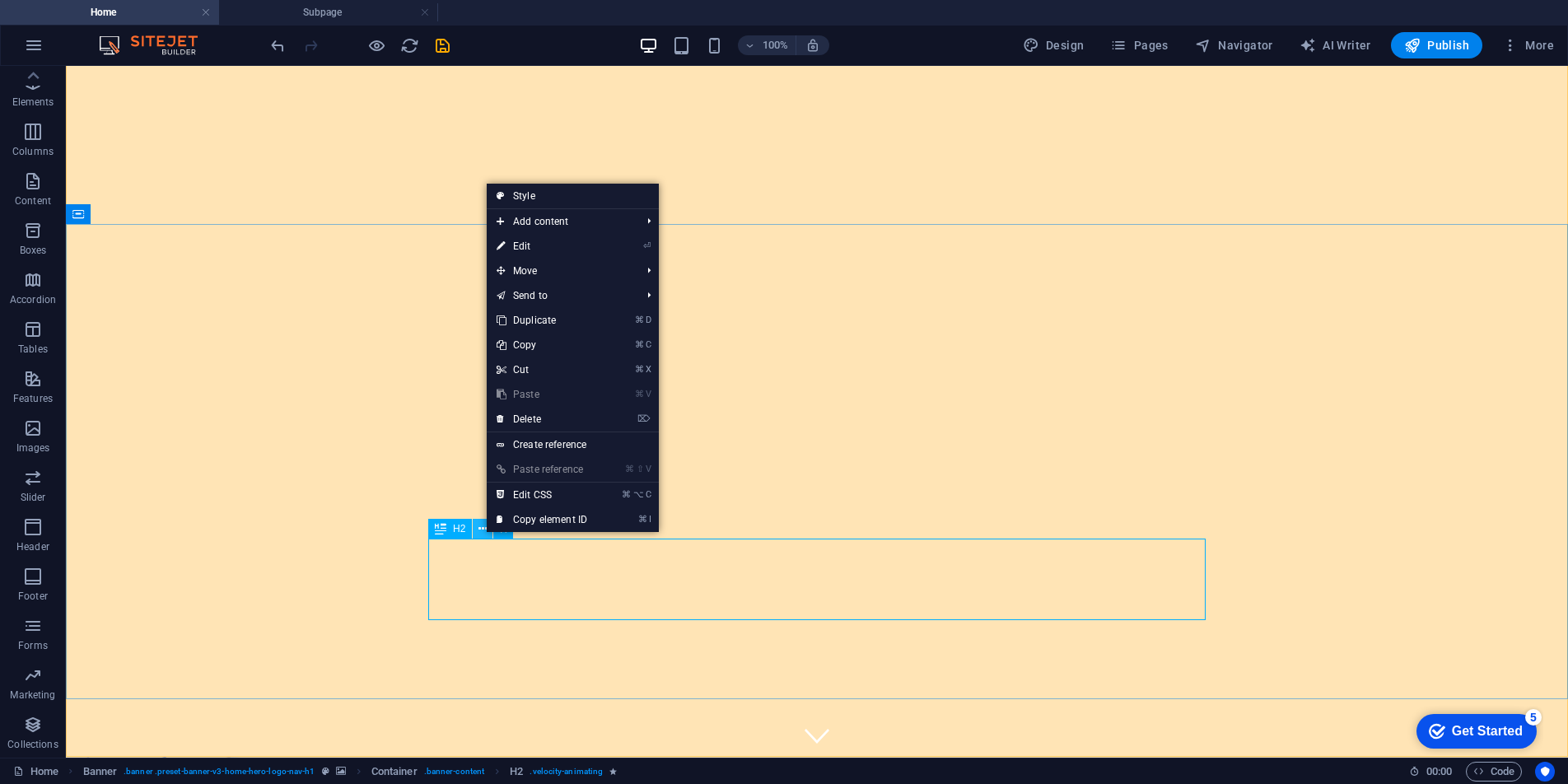
click at [485, 534] on icon at bounding box center [483, 529] width 9 height 17
click at [532, 246] on link "⏎ Edit" at bounding box center [542, 246] width 111 height 25
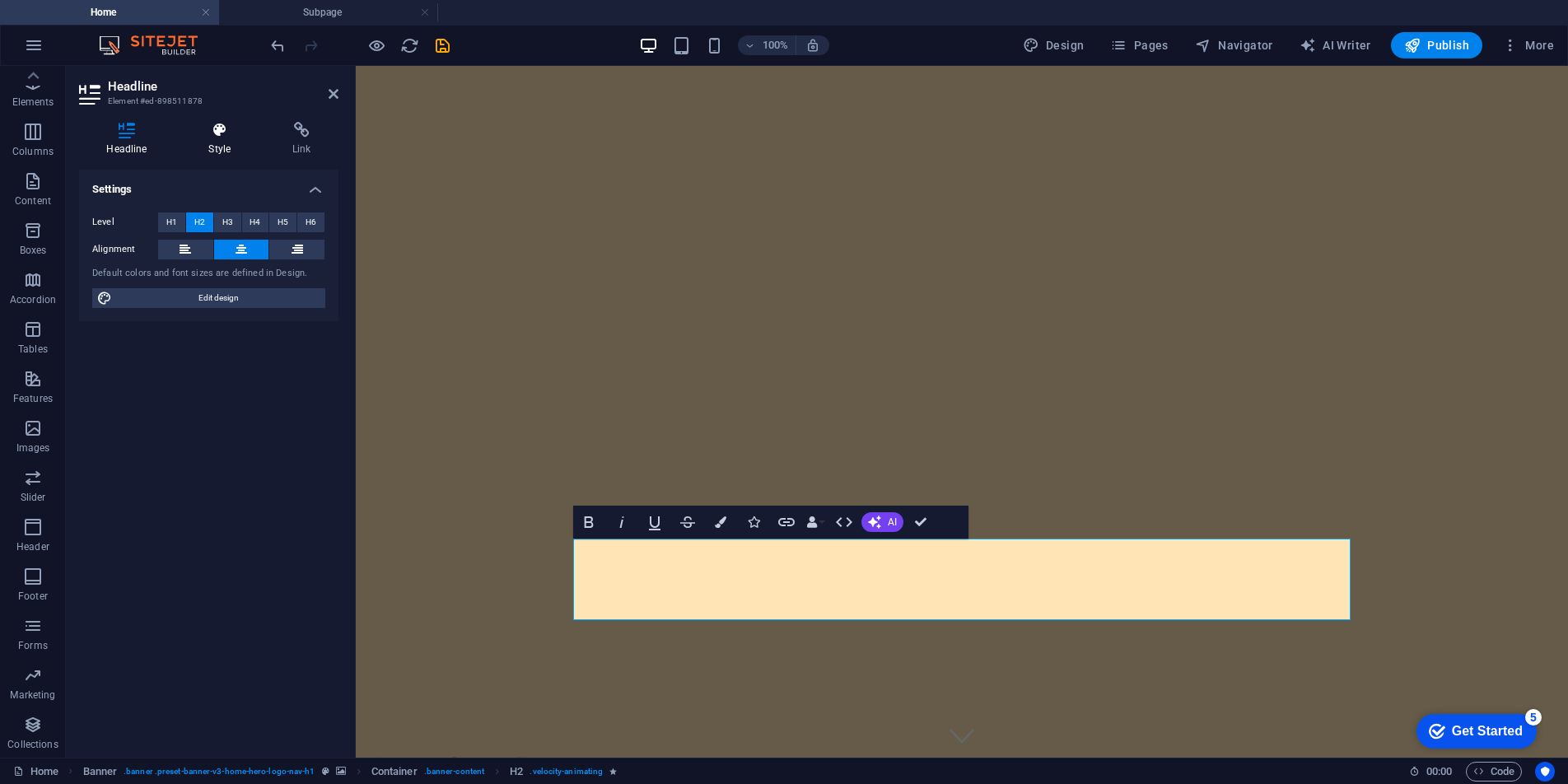
click at [230, 142] on h4 "Style" at bounding box center [222, 139] width 84 height 35
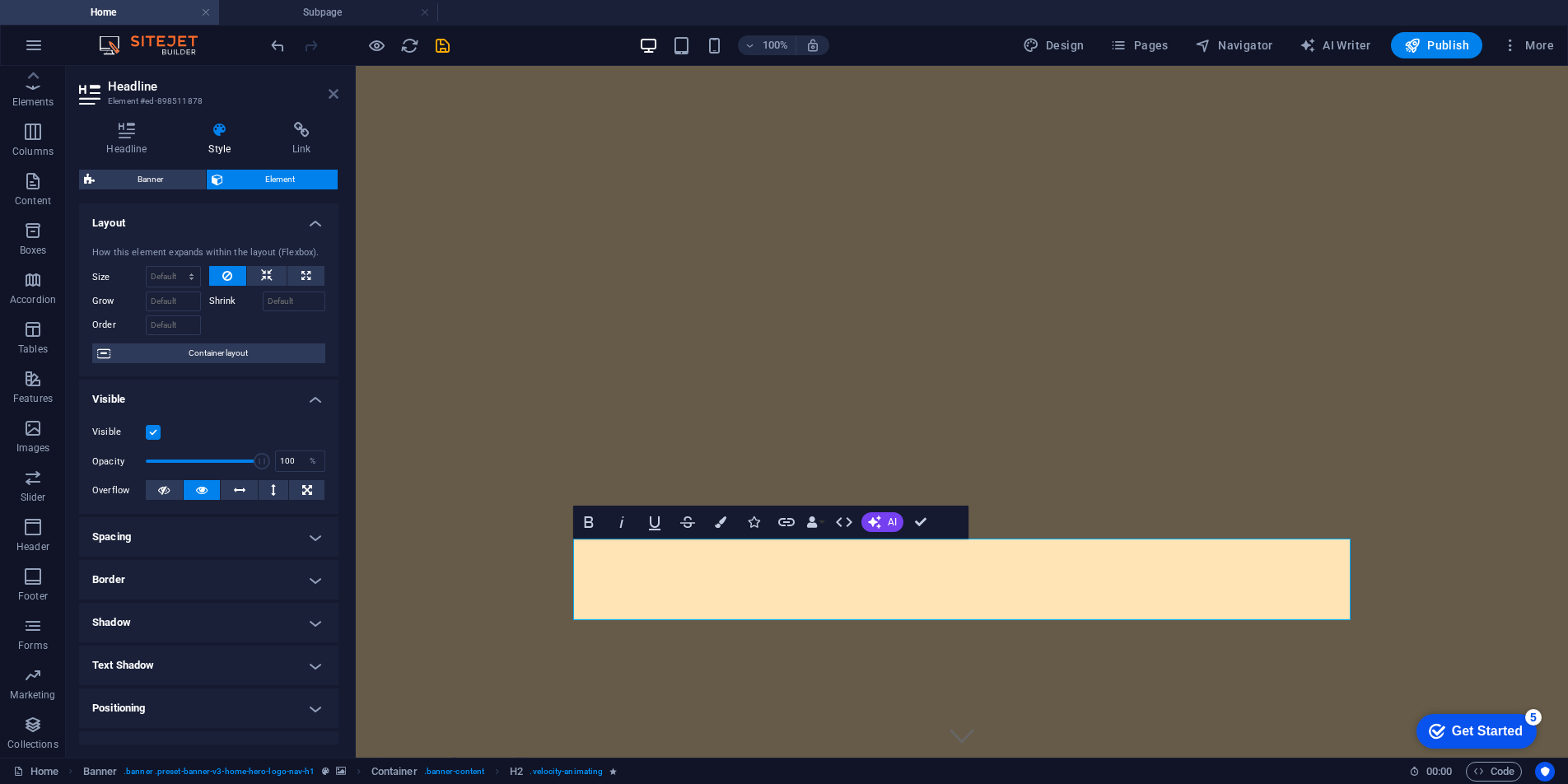
drag, startPoint x: 332, startPoint y: 93, endPoint x: 265, endPoint y: 27, distance: 94.0
click at [332, 93] on icon at bounding box center [333, 93] width 10 height 13
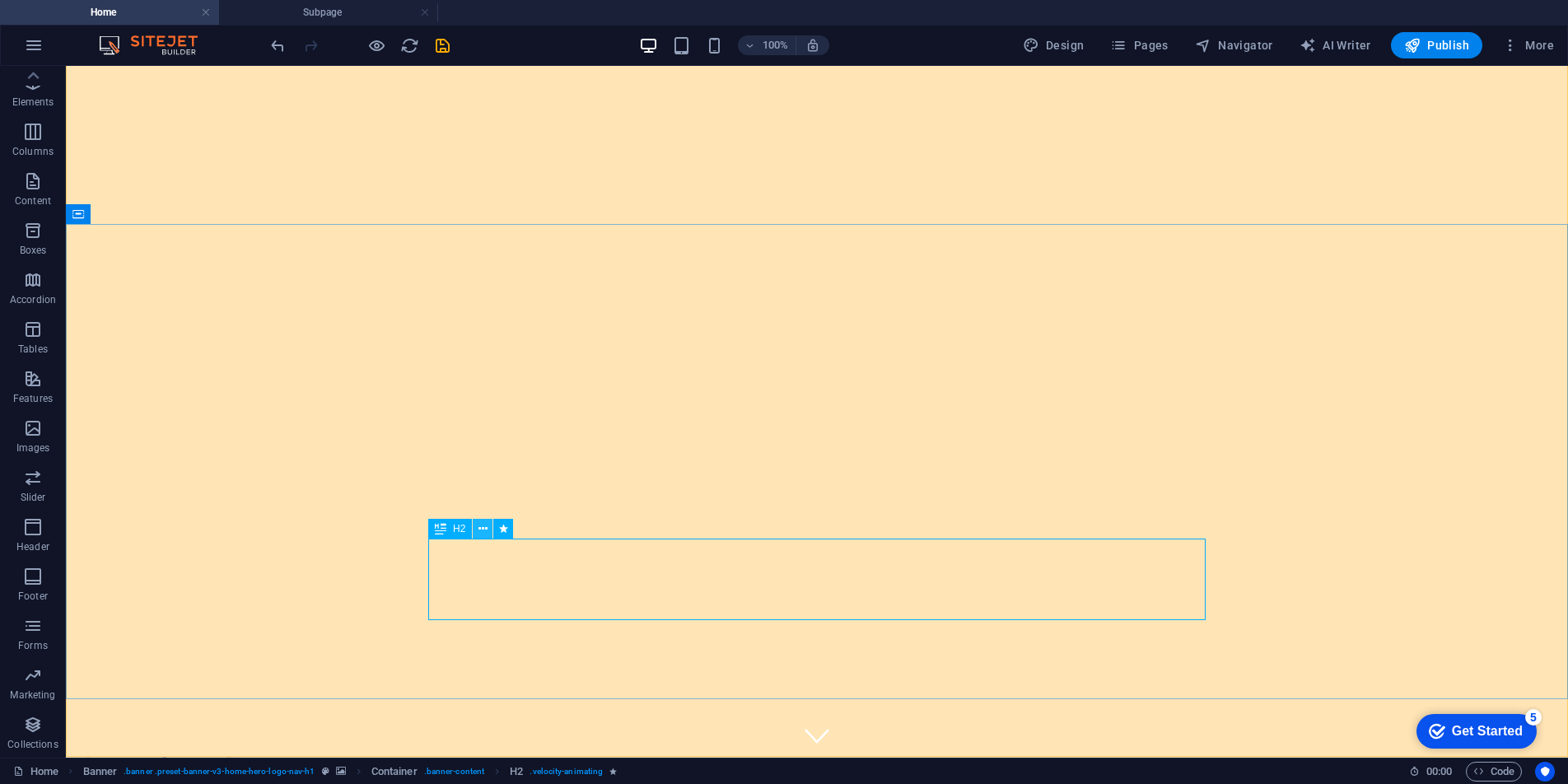
click at [486, 531] on icon at bounding box center [483, 529] width 9 height 17
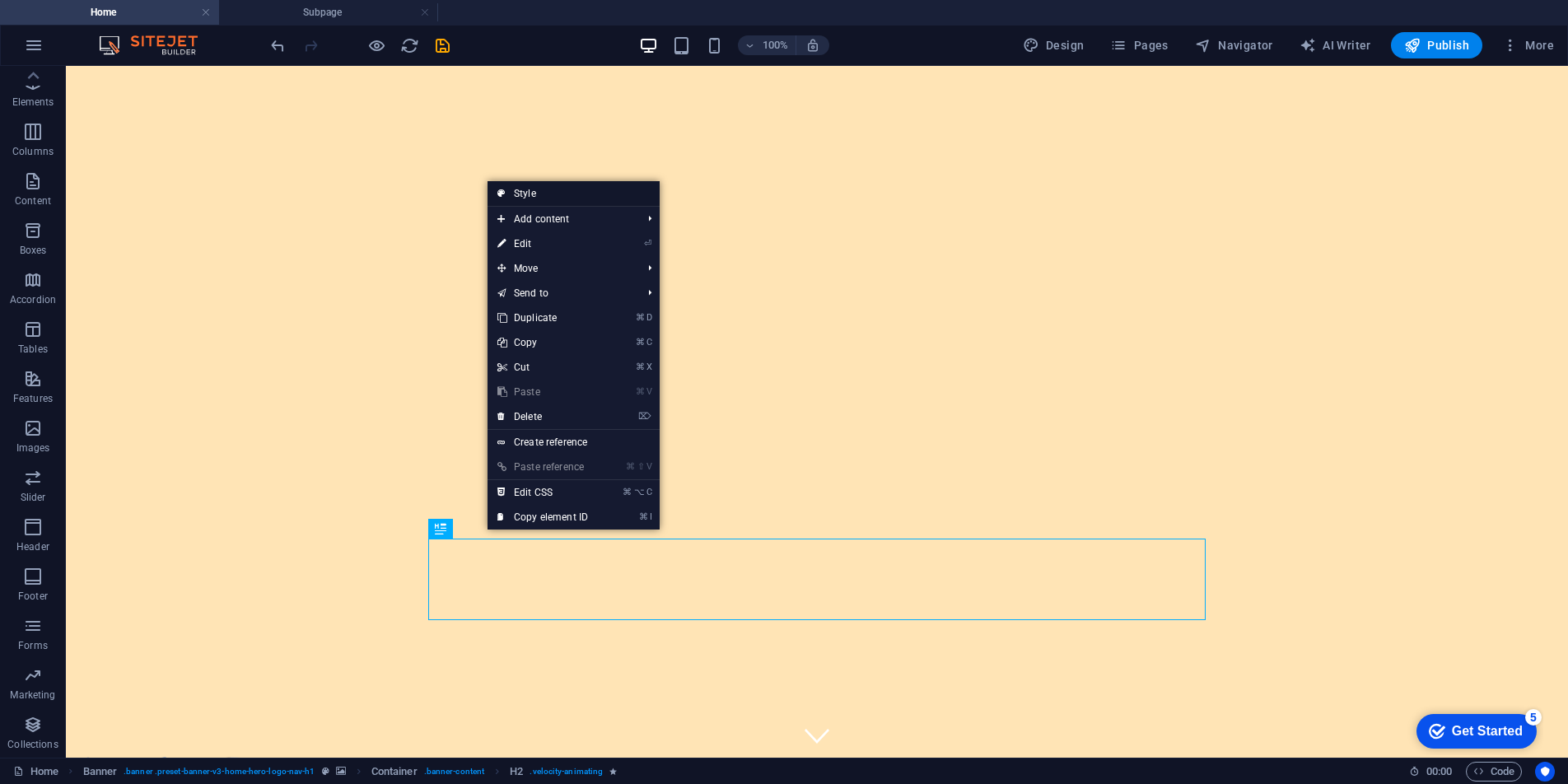
click at [540, 195] on link "Style" at bounding box center [573, 193] width 172 height 25
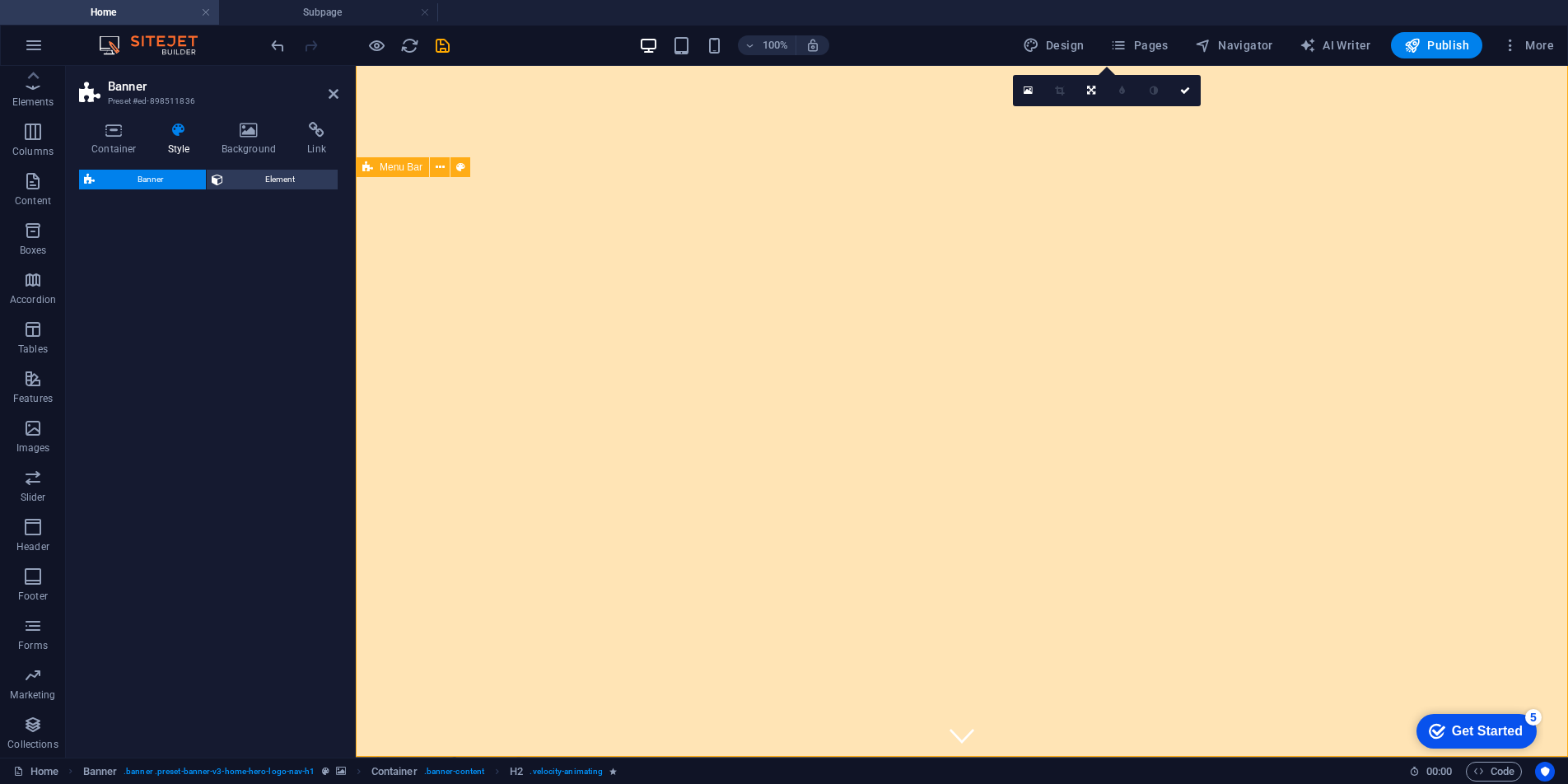
select select "preset-banner-v3-home-hero-logo-nav-h1"
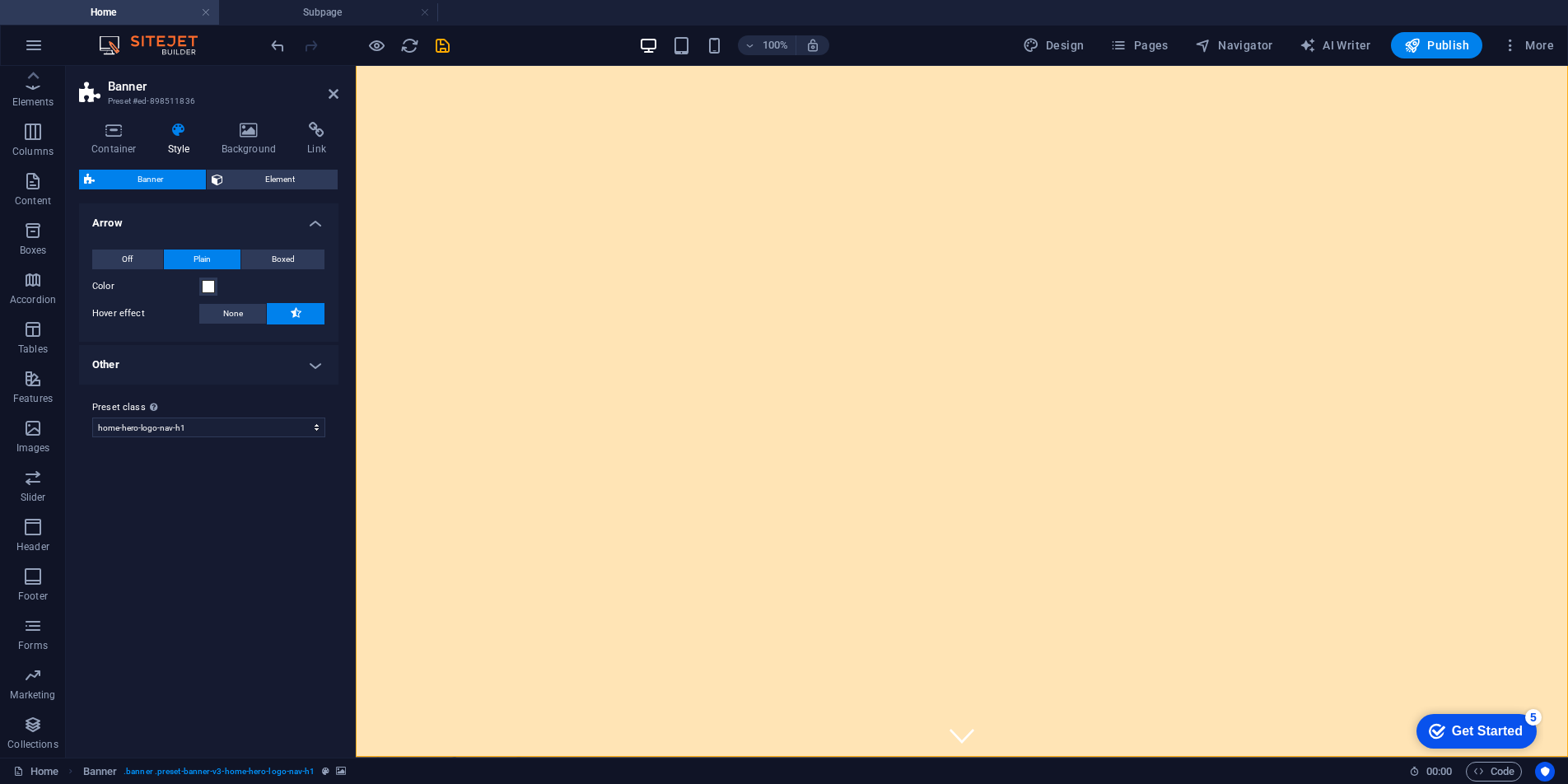
click at [316, 363] on h4 "Other" at bounding box center [209, 365] width 260 height 40
click at [332, 92] on icon at bounding box center [333, 93] width 10 height 13
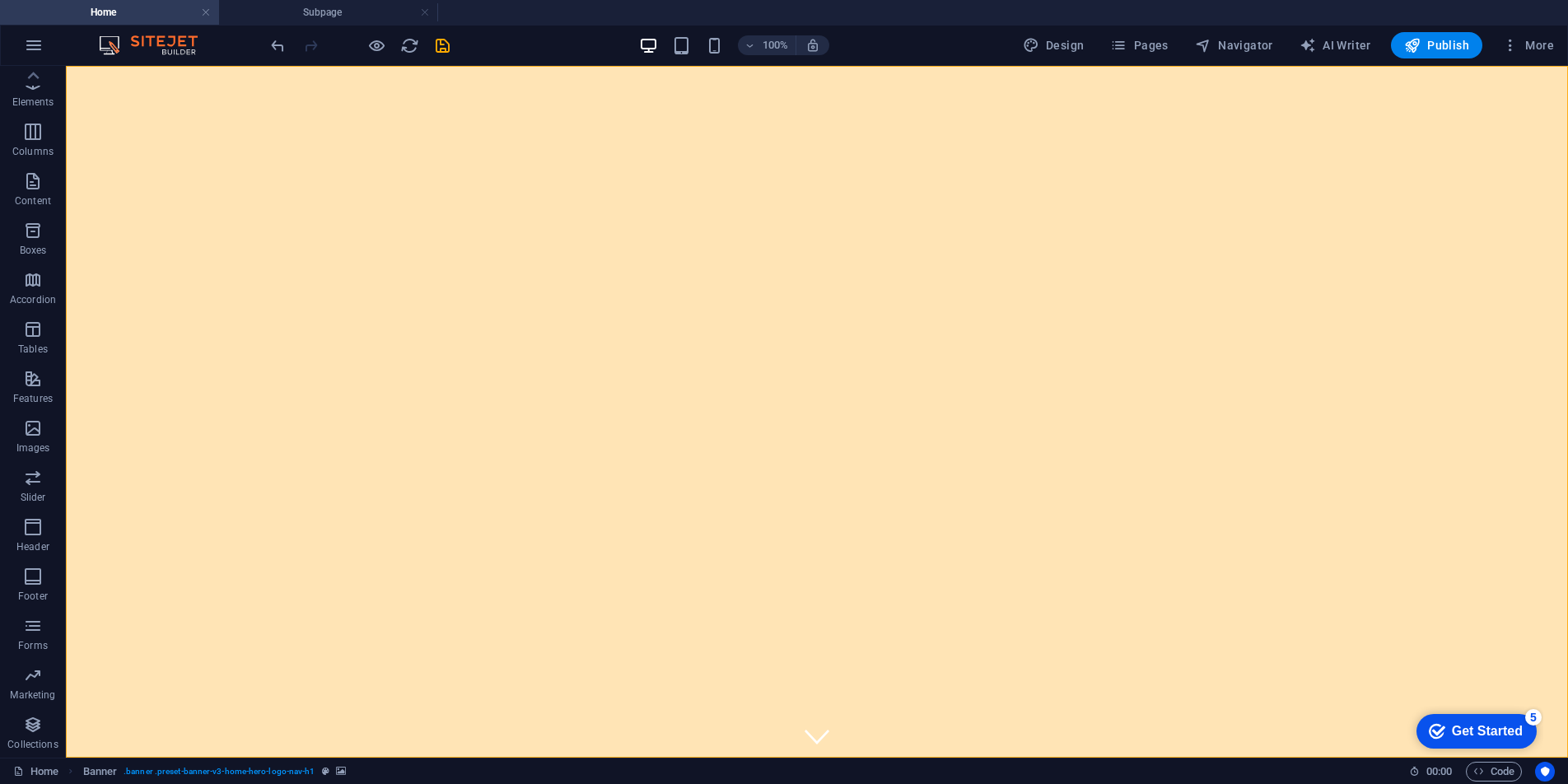
scroll to position [8, 0]
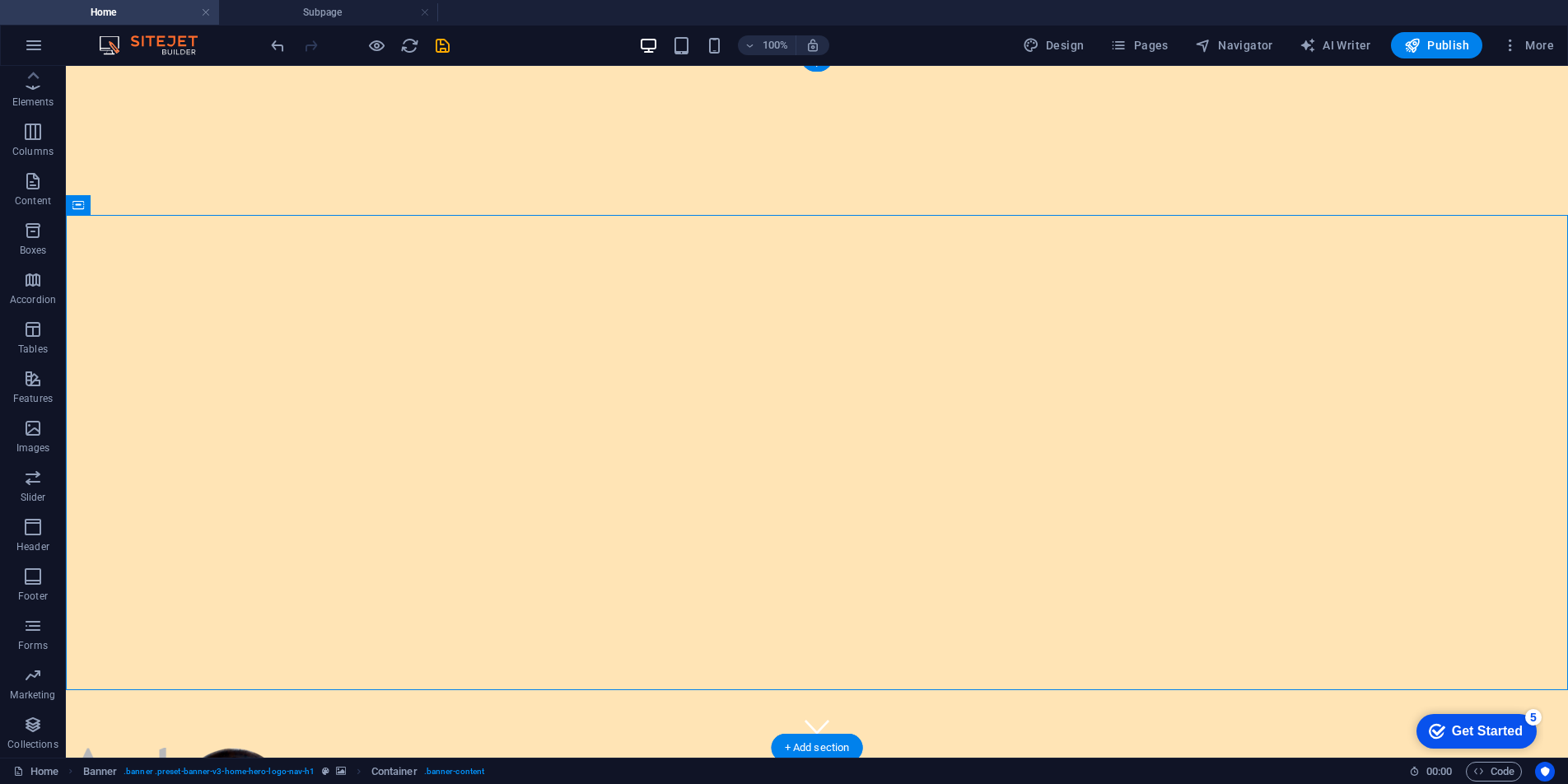
scroll to position [12, 0]
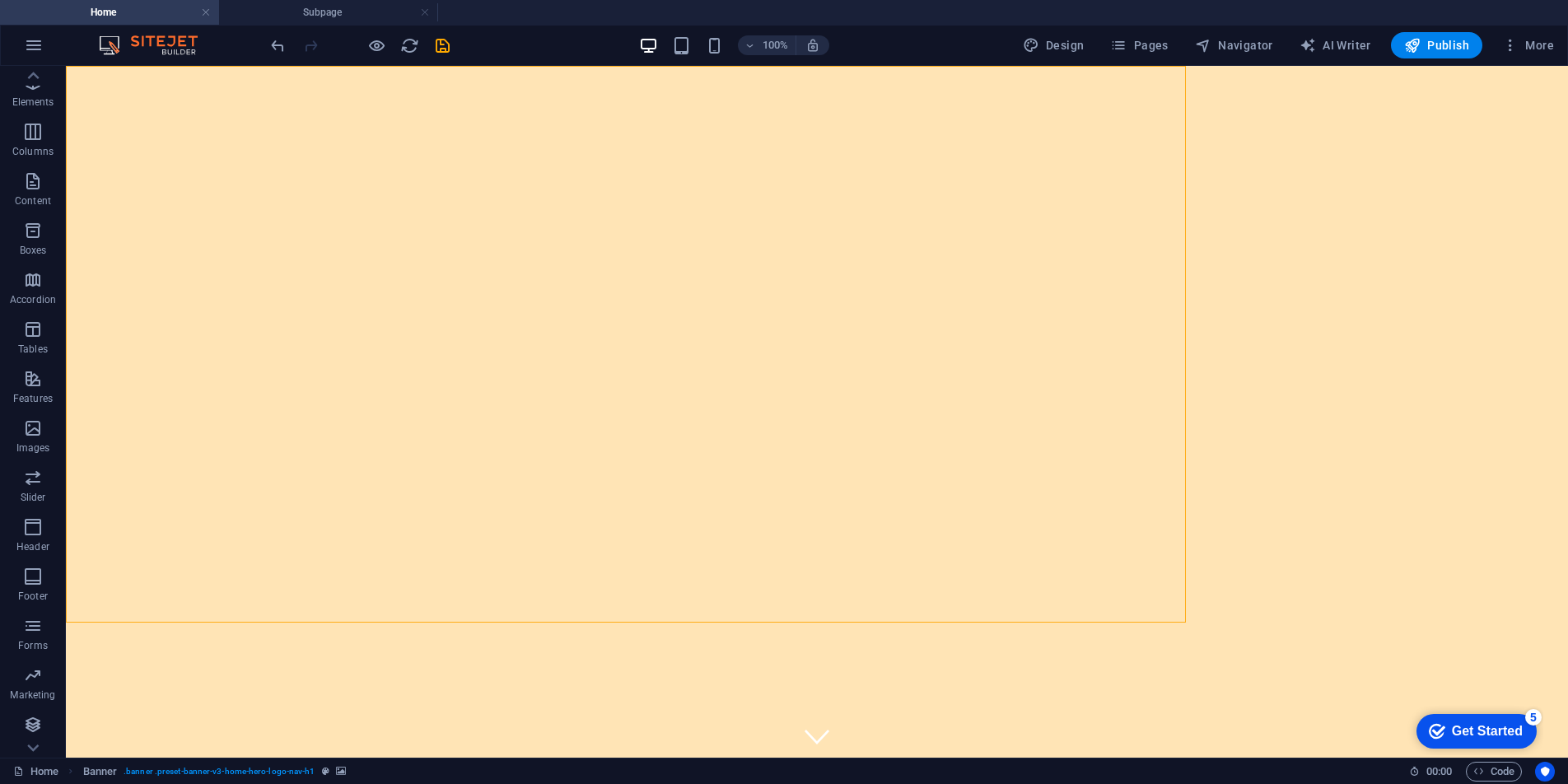
scroll to position [49, 0]
click at [481, 528] on icon at bounding box center [483, 530] width 9 height 17
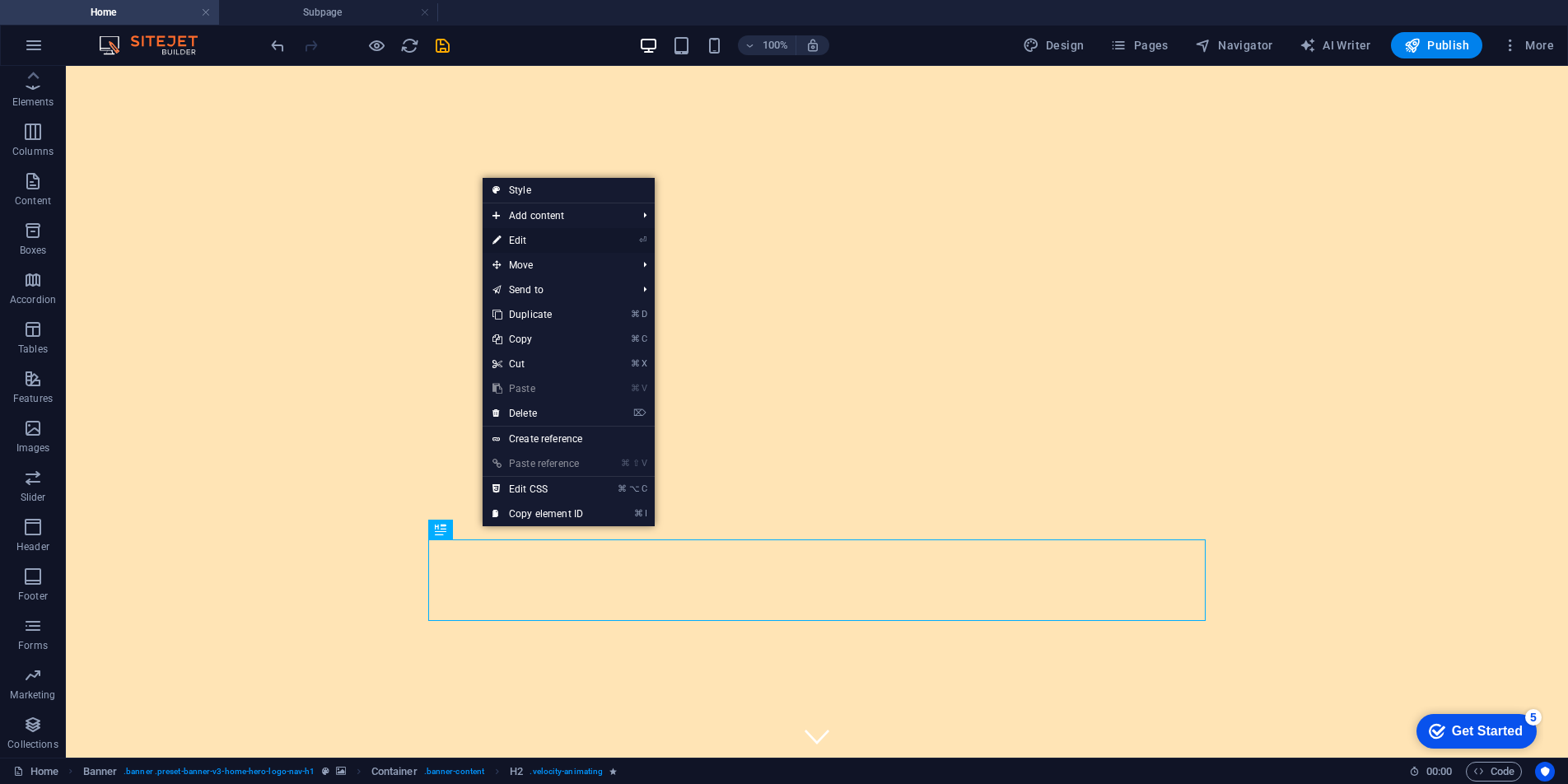
click at [546, 240] on link "⏎ Edit" at bounding box center [538, 241] width 111 height 25
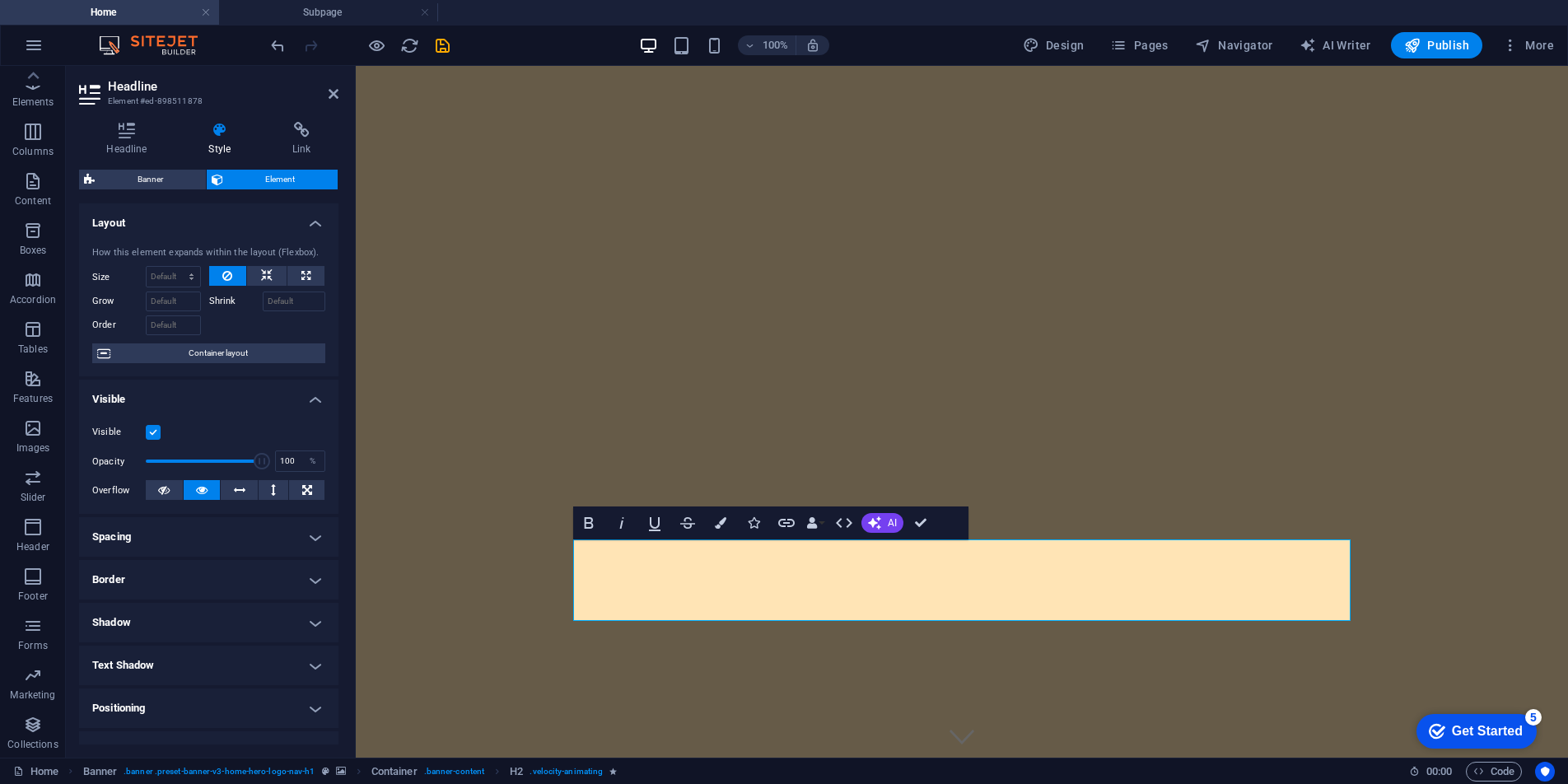
click at [221, 149] on h4 "Style" at bounding box center [222, 139] width 84 height 35
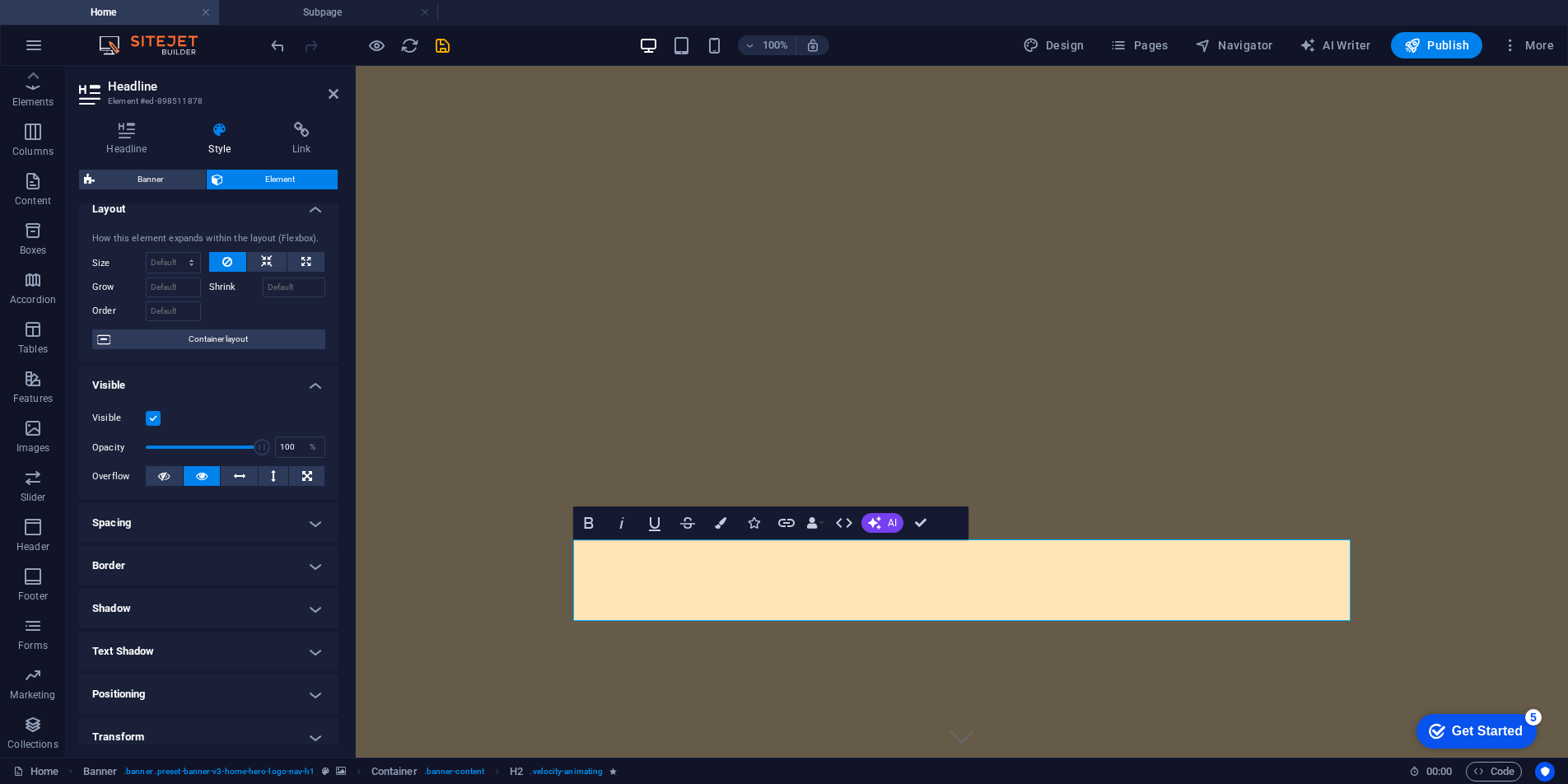
scroll to position [0, 0]
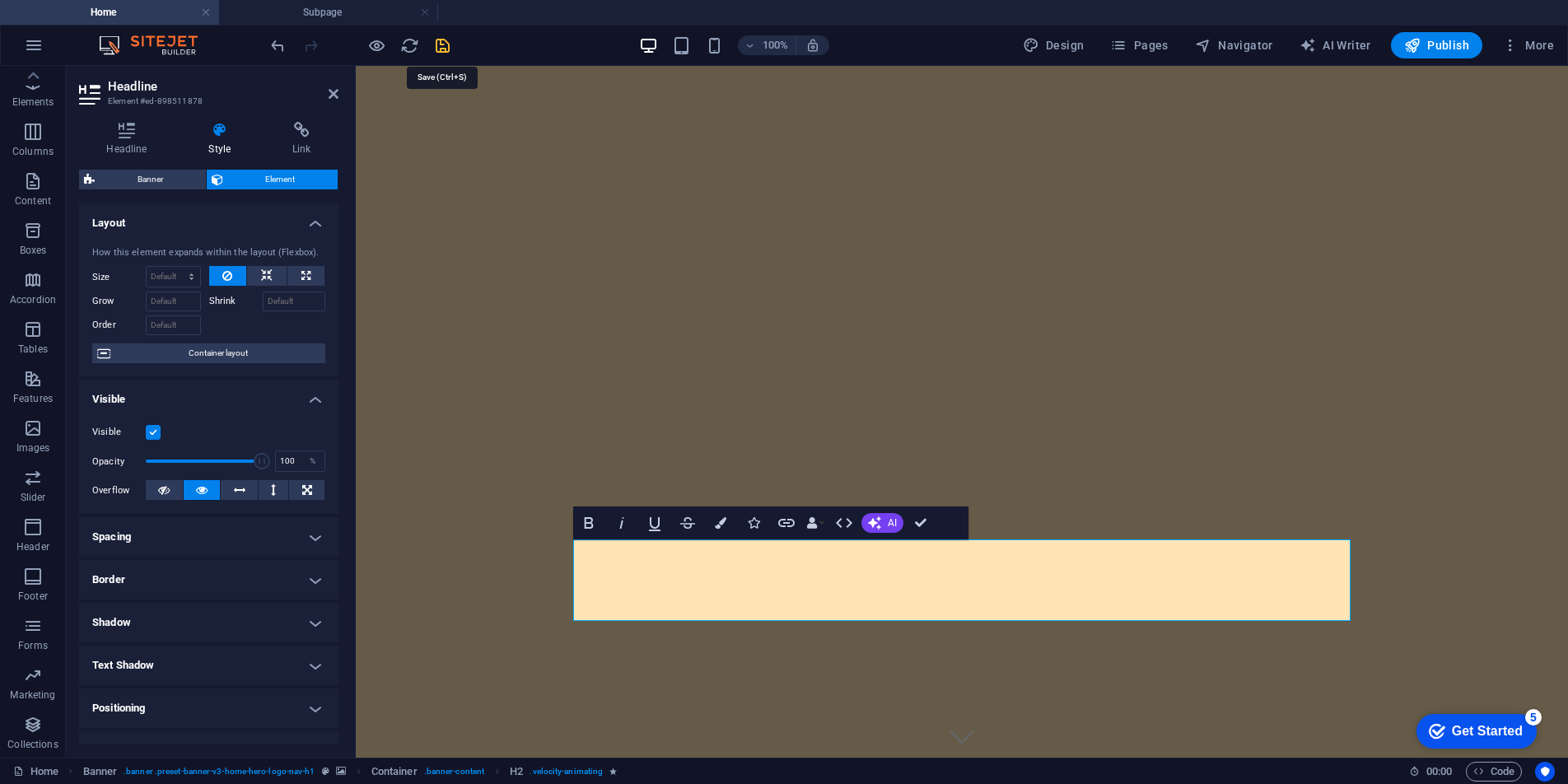
click at [437, 49] on icon "save" at bounding box center [443, 46] width 19 height 19
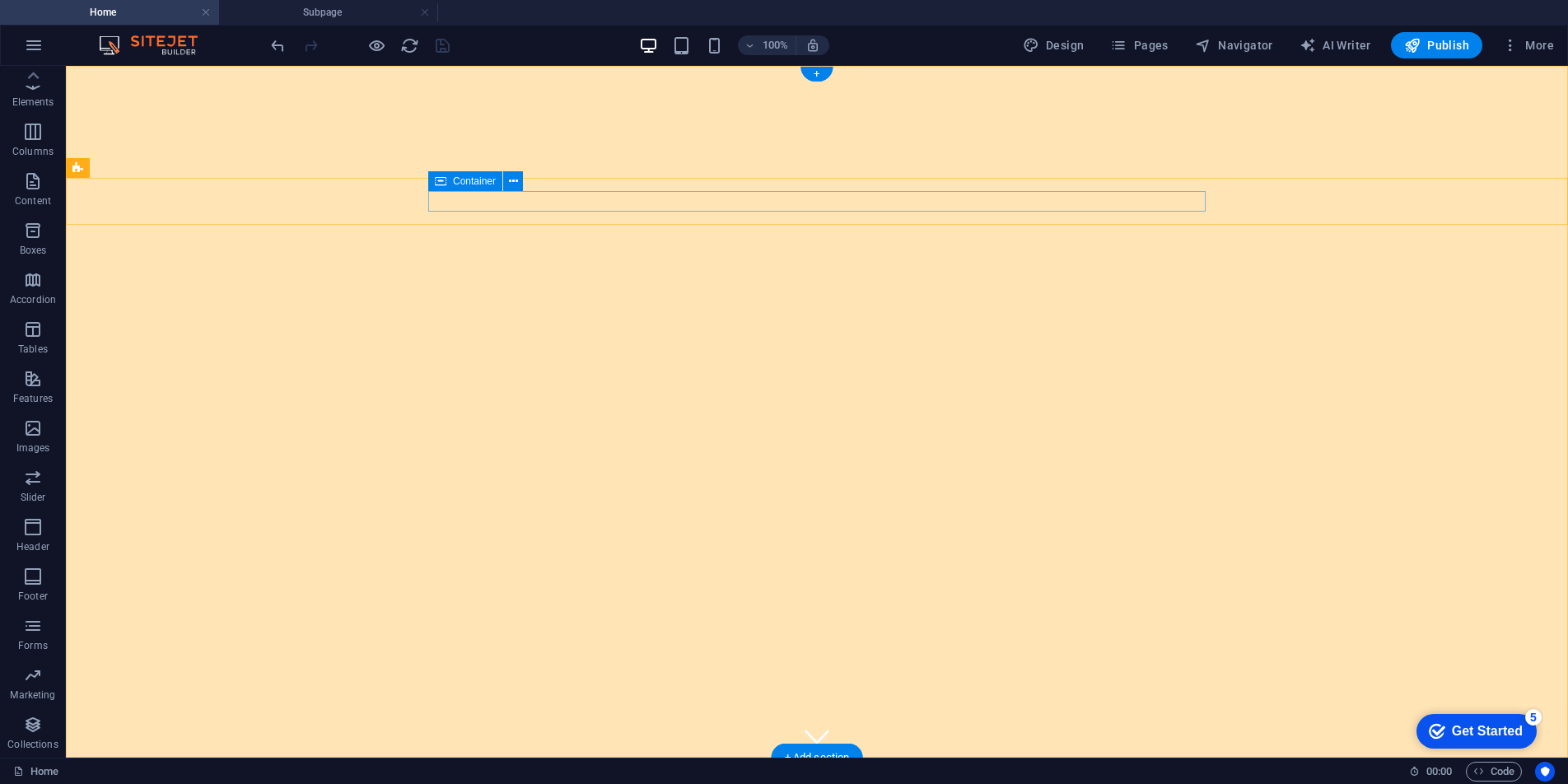
click at [475, 184] on span "Container" at bounding box center [473, 181] width 42 height 10
click at [512, 179] on icon at bounding box center [513, 182] width 9 height 17
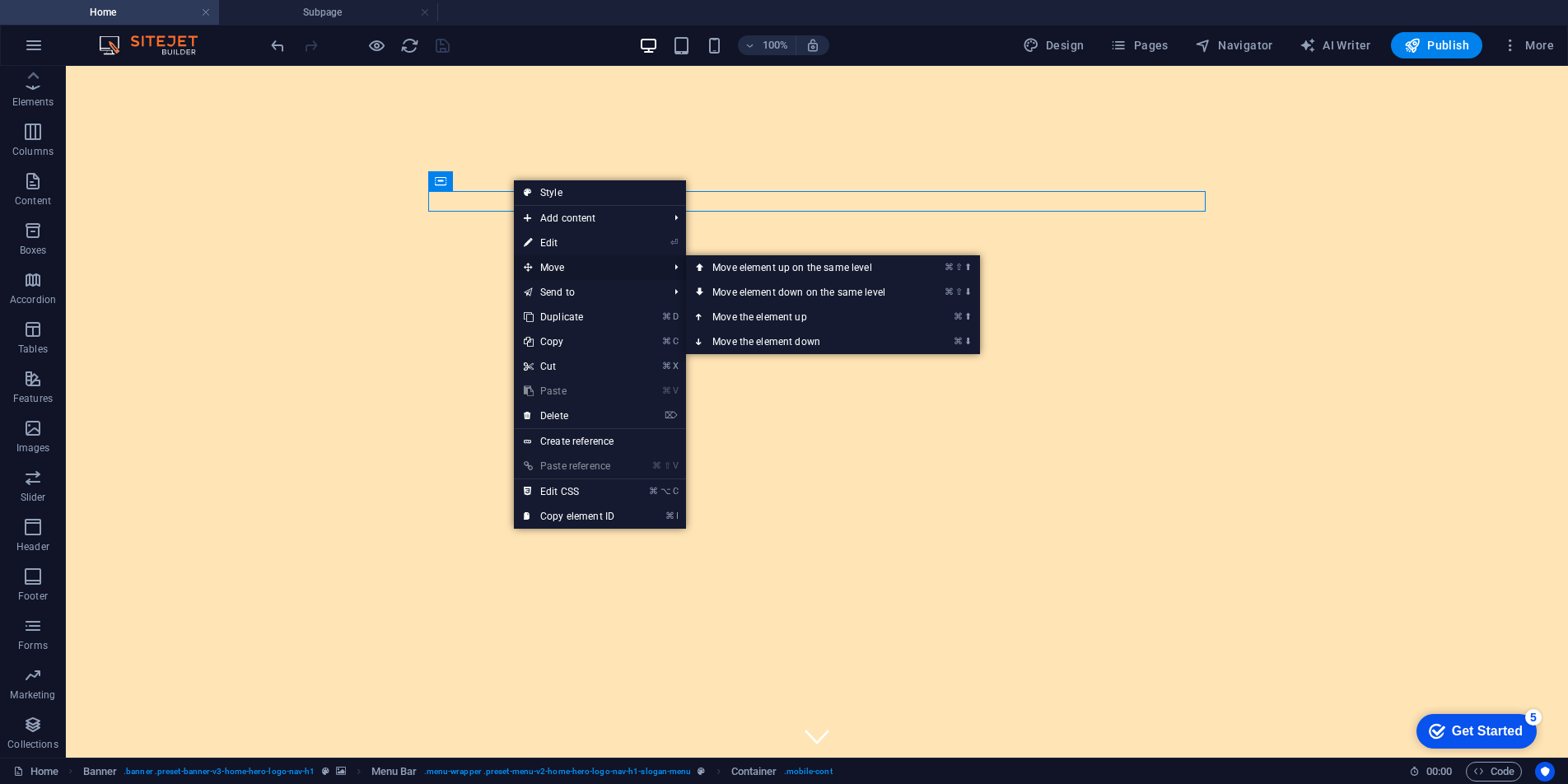
click at [542, 267] on span "Move" at bounding box center [588, 267] width 147 height 25
click at [787, 314] on link "⌘ ⬆ Move the element up" at bounding box center [802, 317] width 232 height 25
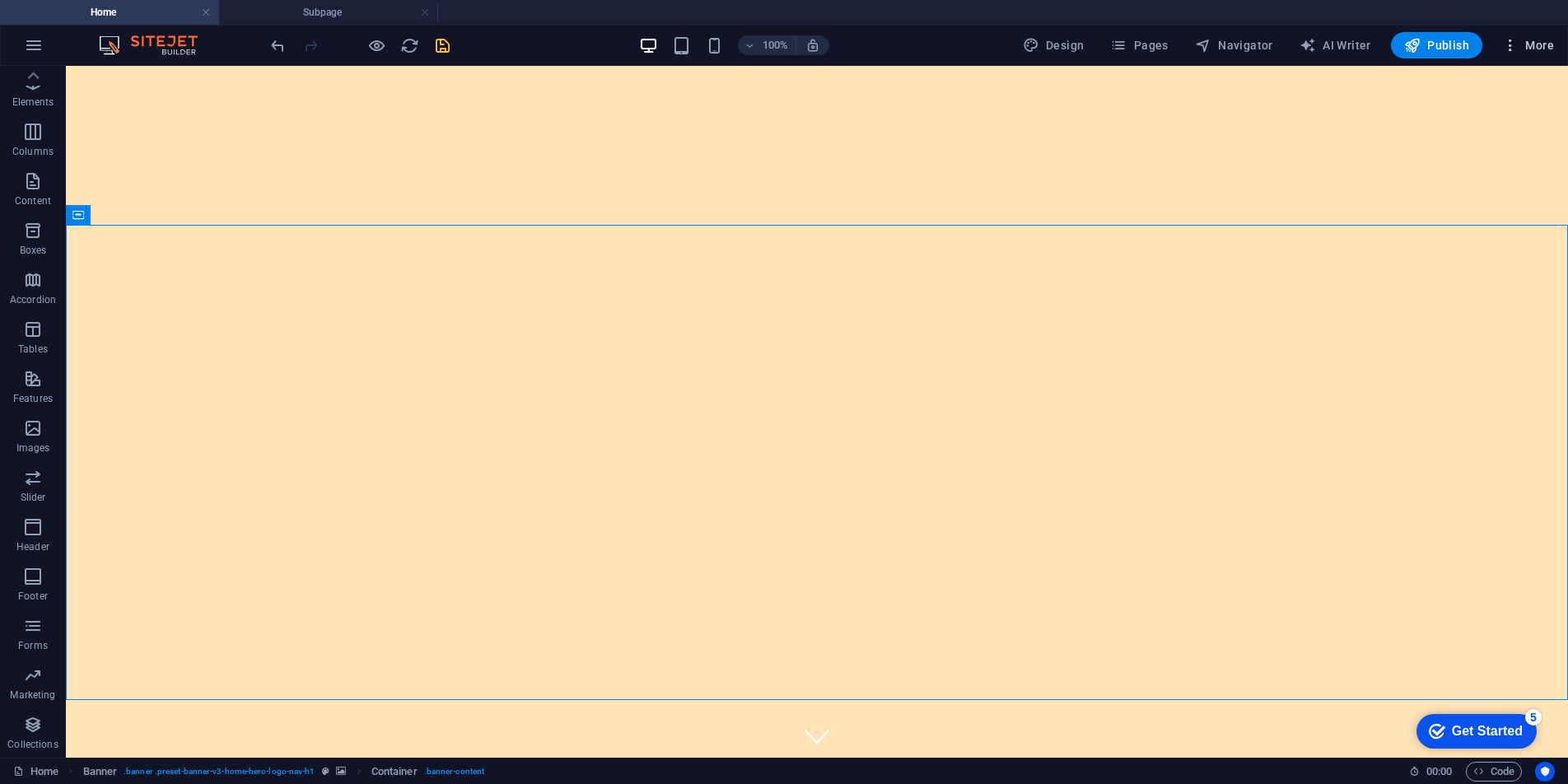
click at [1526, 42] on span "More" at bounding box center [1528, 45] width 52 height 16
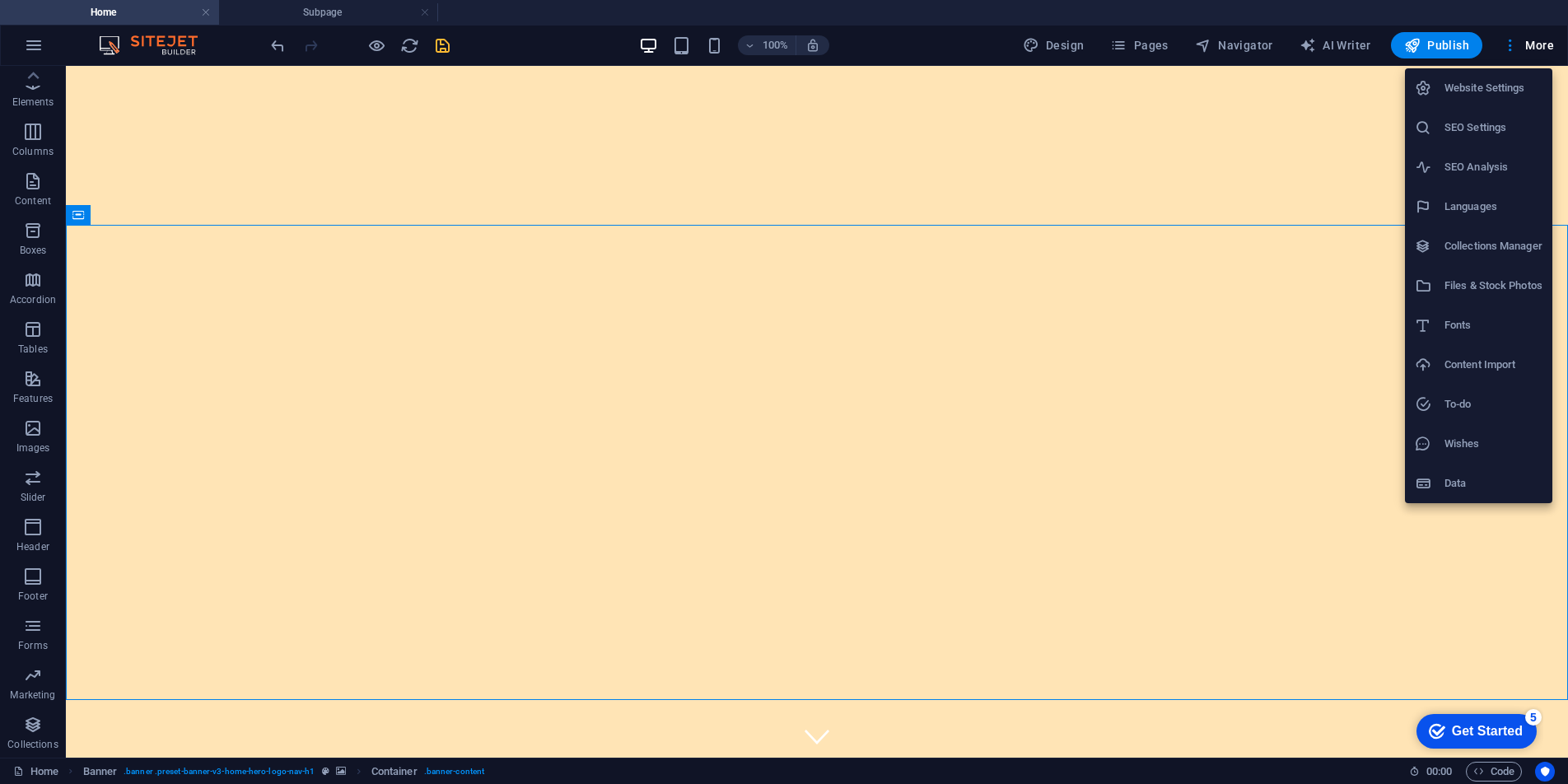
click at [1447, 331] on h6 "Fonts" at bounding box center [1493, 325] width 98 height 20
select select "popularity"
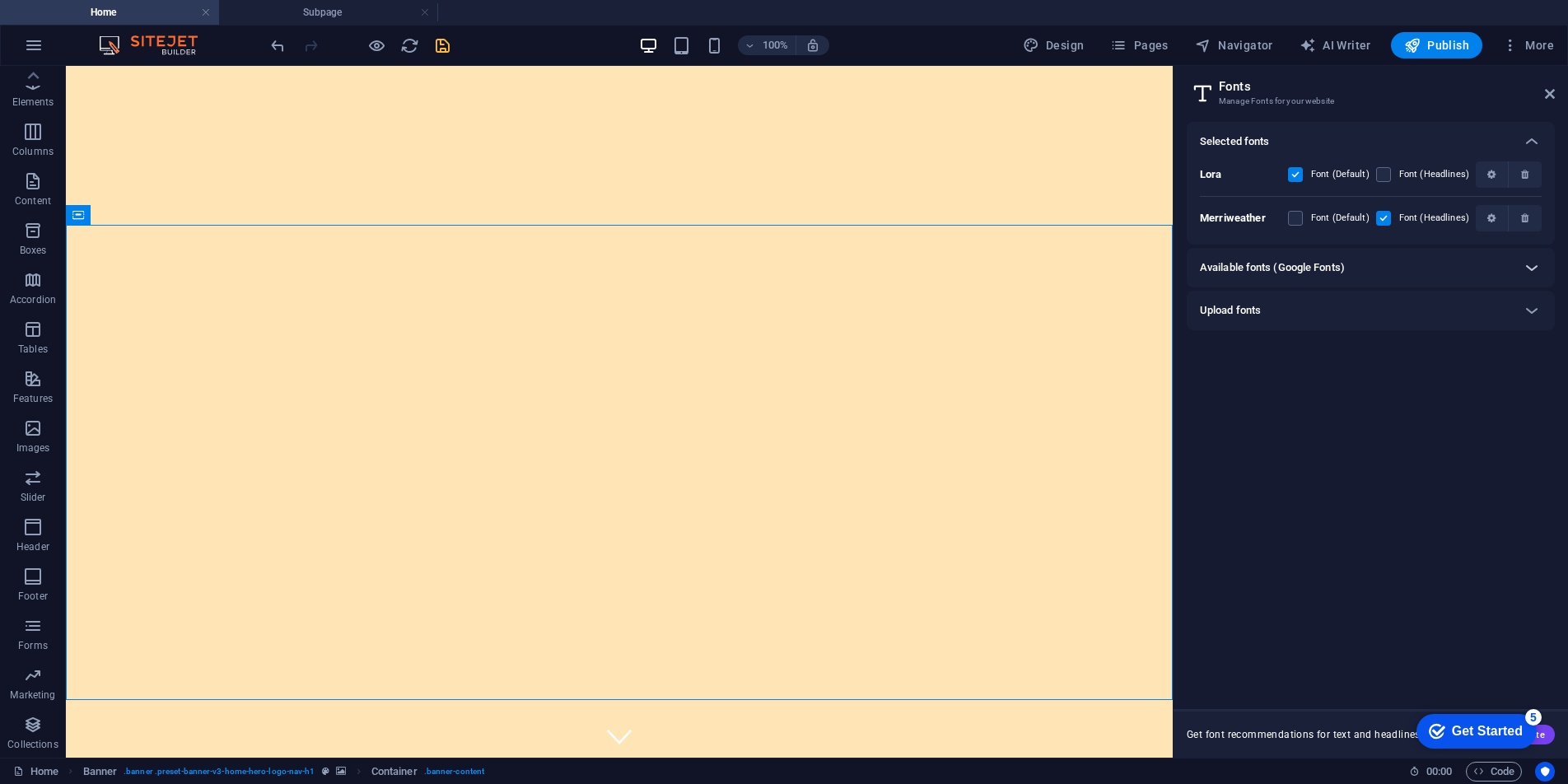
click at [1533, 271] on icon at bounding box center [1532, 267] width 20 height 20
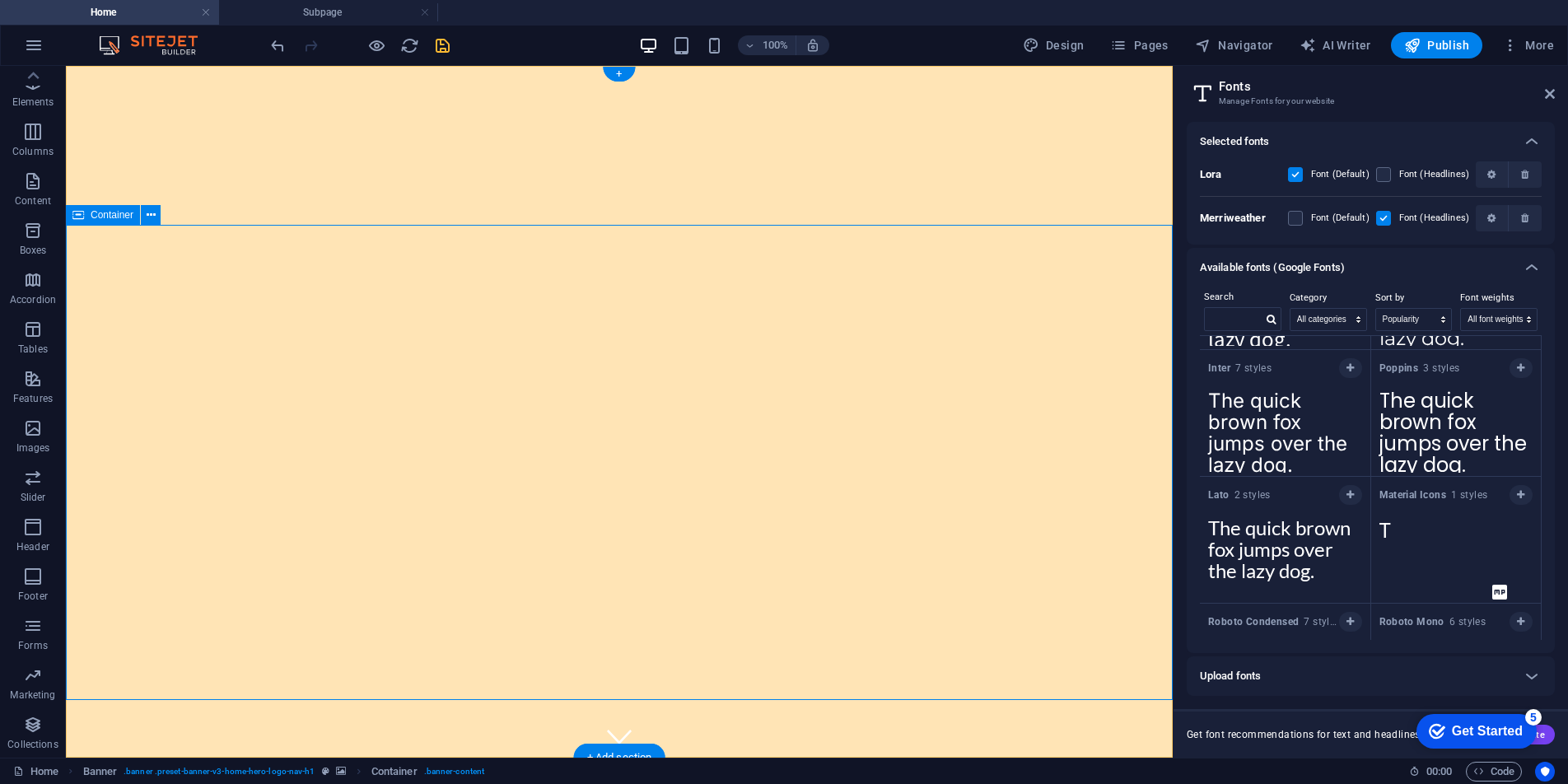
scroll to position [249, 0]
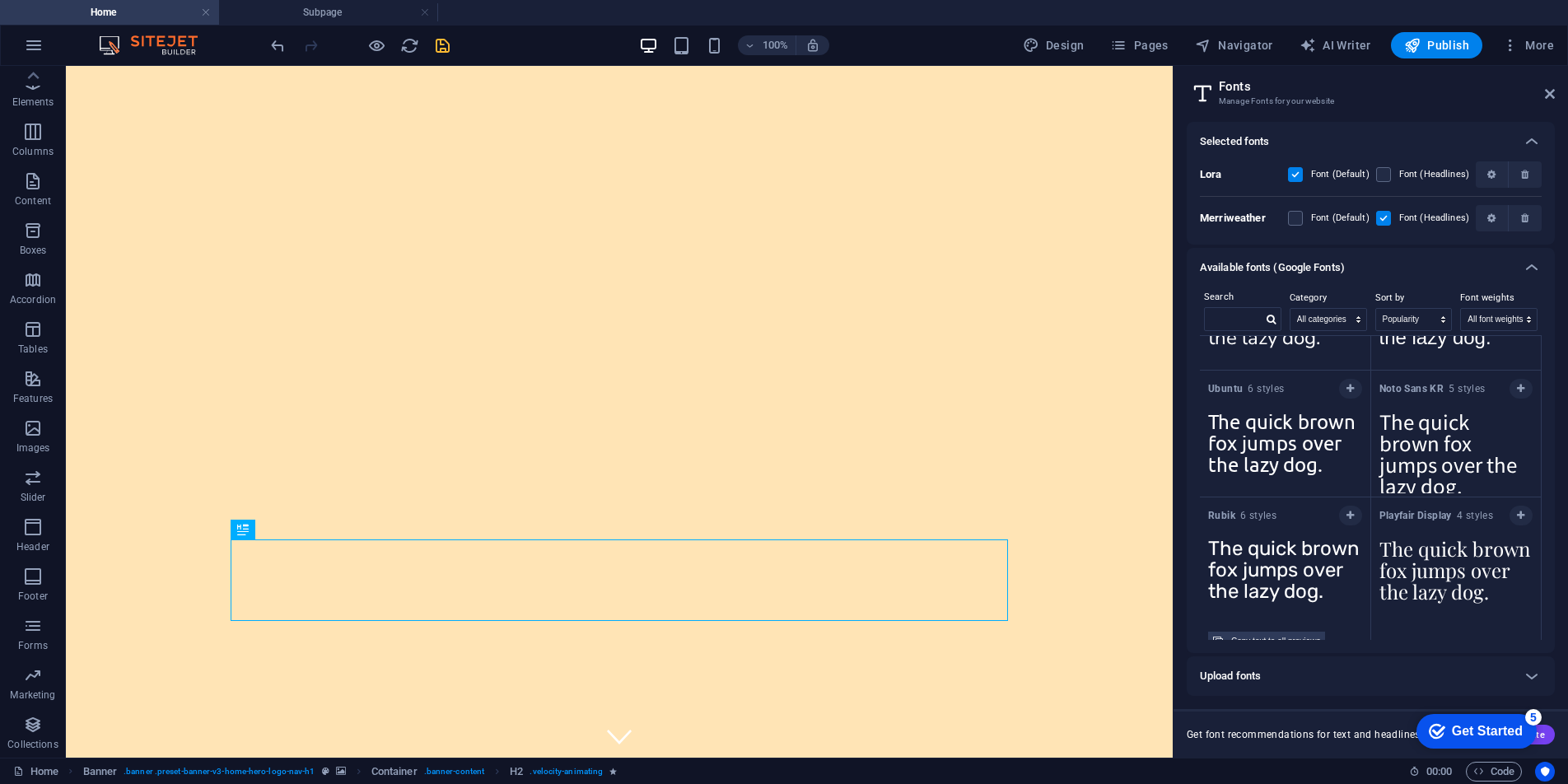
scroll to position [974, 0]
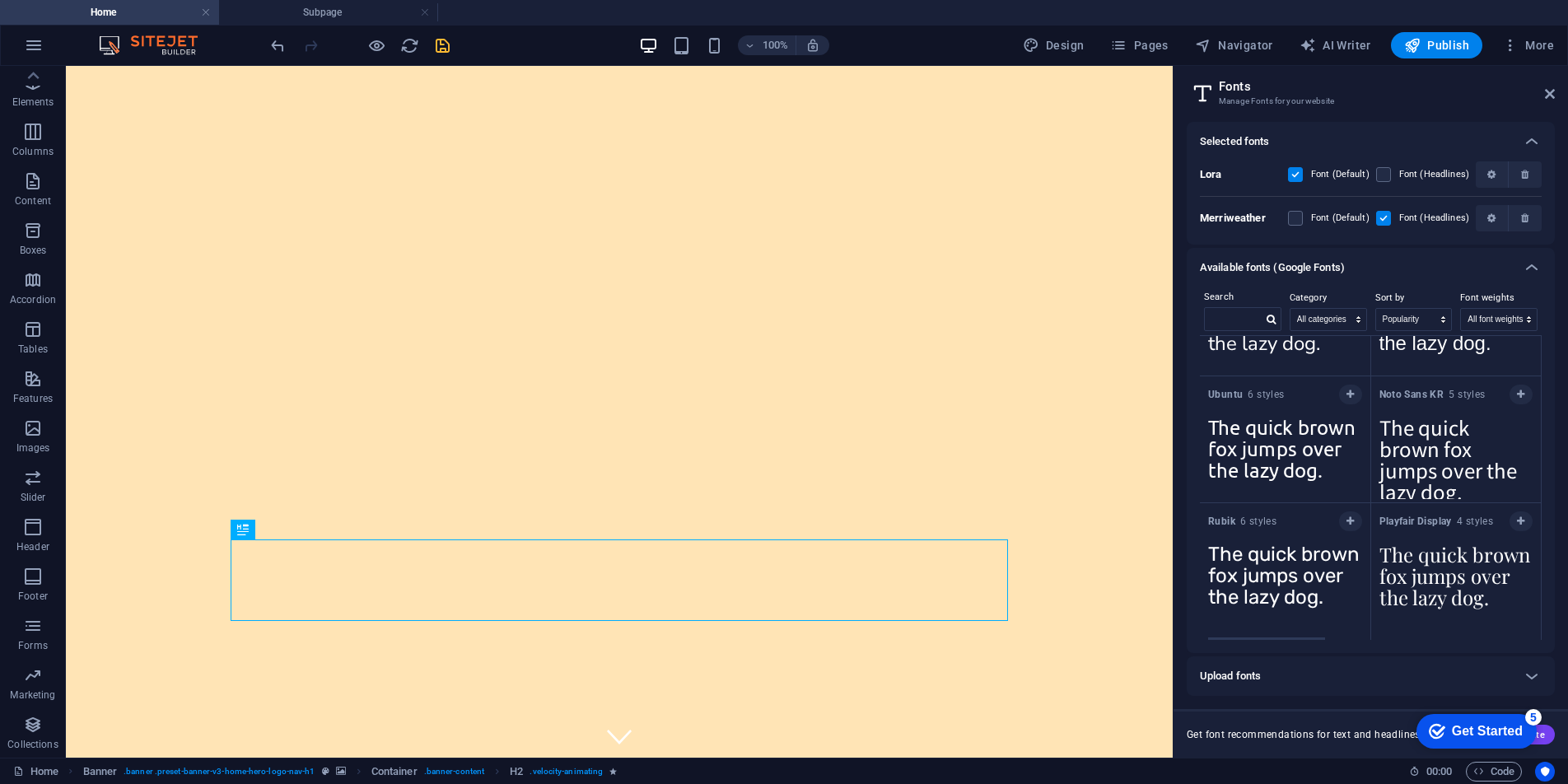
click at [1214, 177] on b "Lora" at bounding box center [1211, 174] width 22 height 12
click at [1488, 176] on icon "button" at bounding box center [1492, 174] width 9 height 10
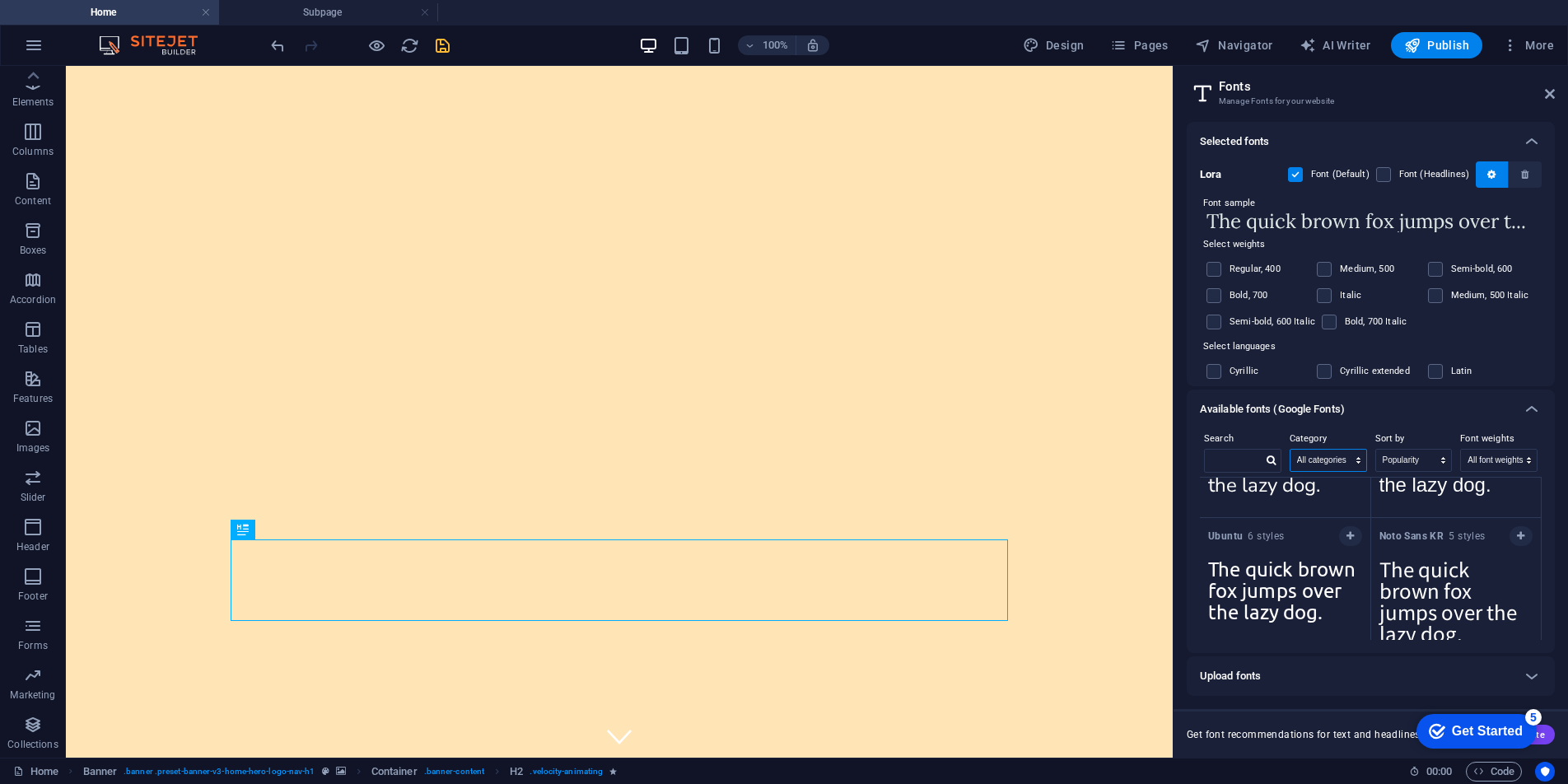
click at [1321, 468] on select "All categories serif display monospace sans-serif handwriting" at bounding box center [1328, 460] width 76 height 22
click at [1290, 450] on select "All categories serif display monospace sans-serif handwriting" at bounding box center [1328, 460] width 76 height 22
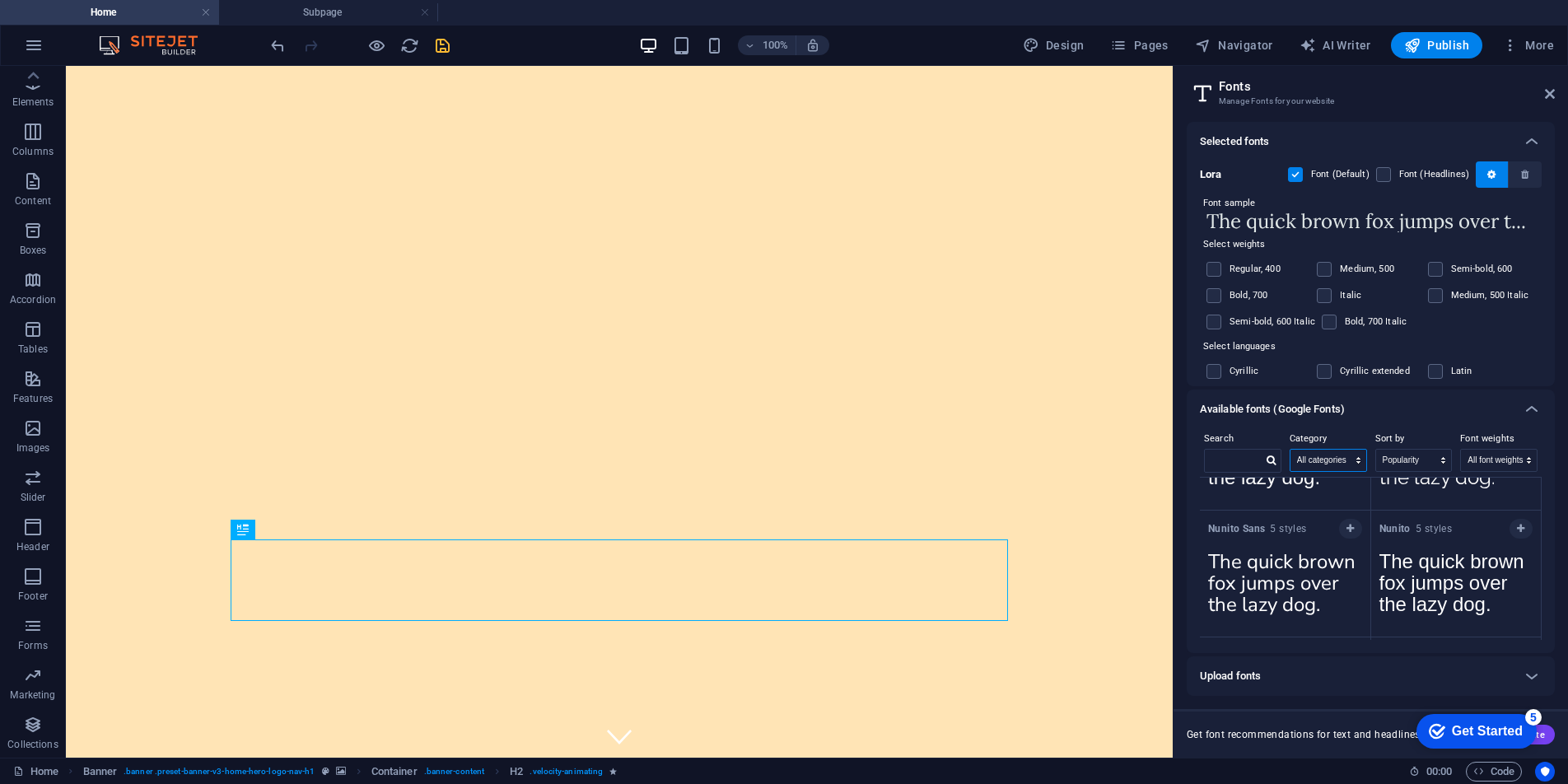
scroll to position [858, 0]
drag, startPoint x: 1550, startPoint y: 100, endPoint x: 1484, endPoint y: 34, distance: 93.3
click at [1550, 100] on icon at bounding box center [1549, 93] width 10 height 13
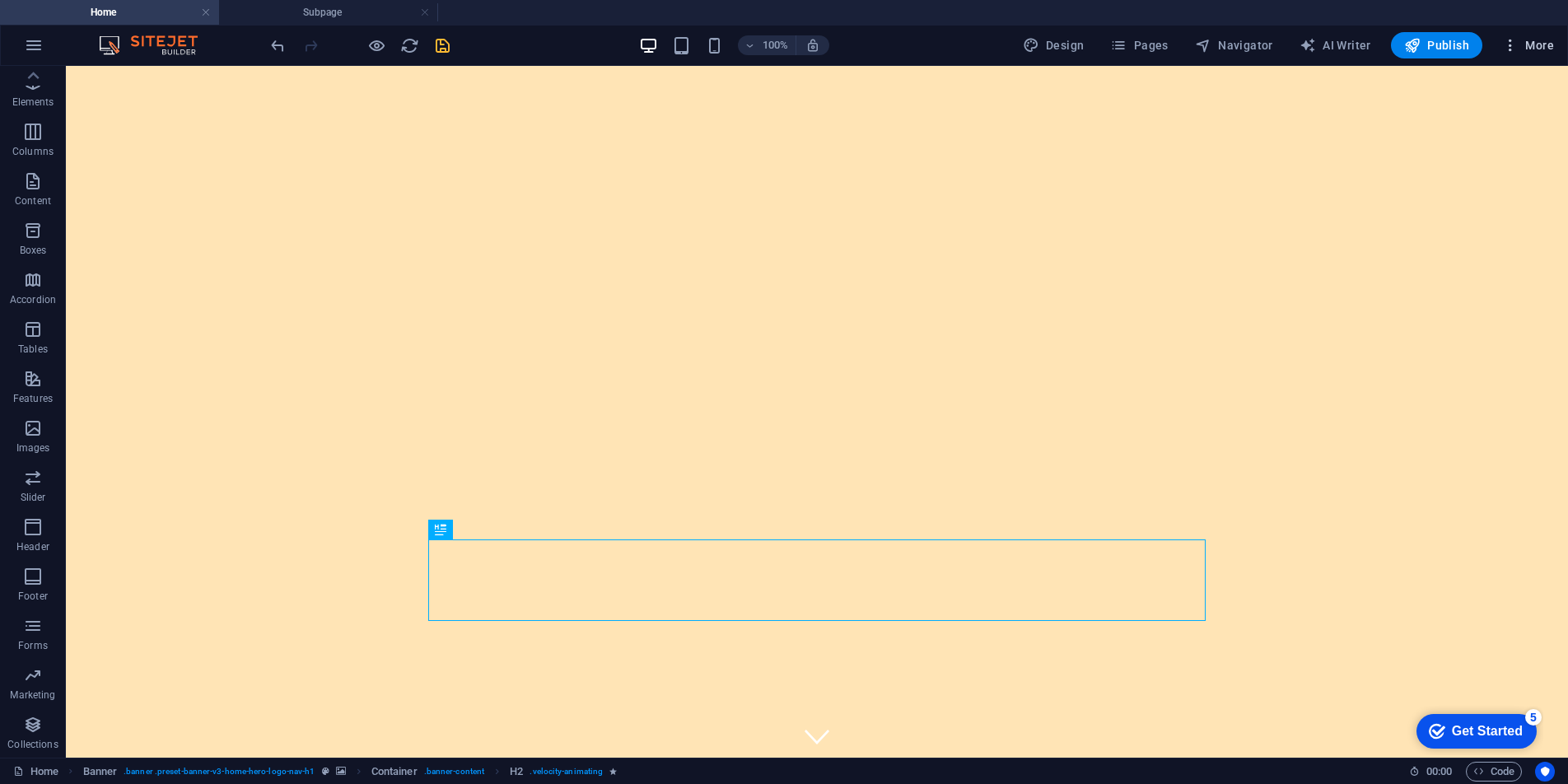
click at [1531, 49] on span "More" at bounding box center [1528, 45] width 52 height 16
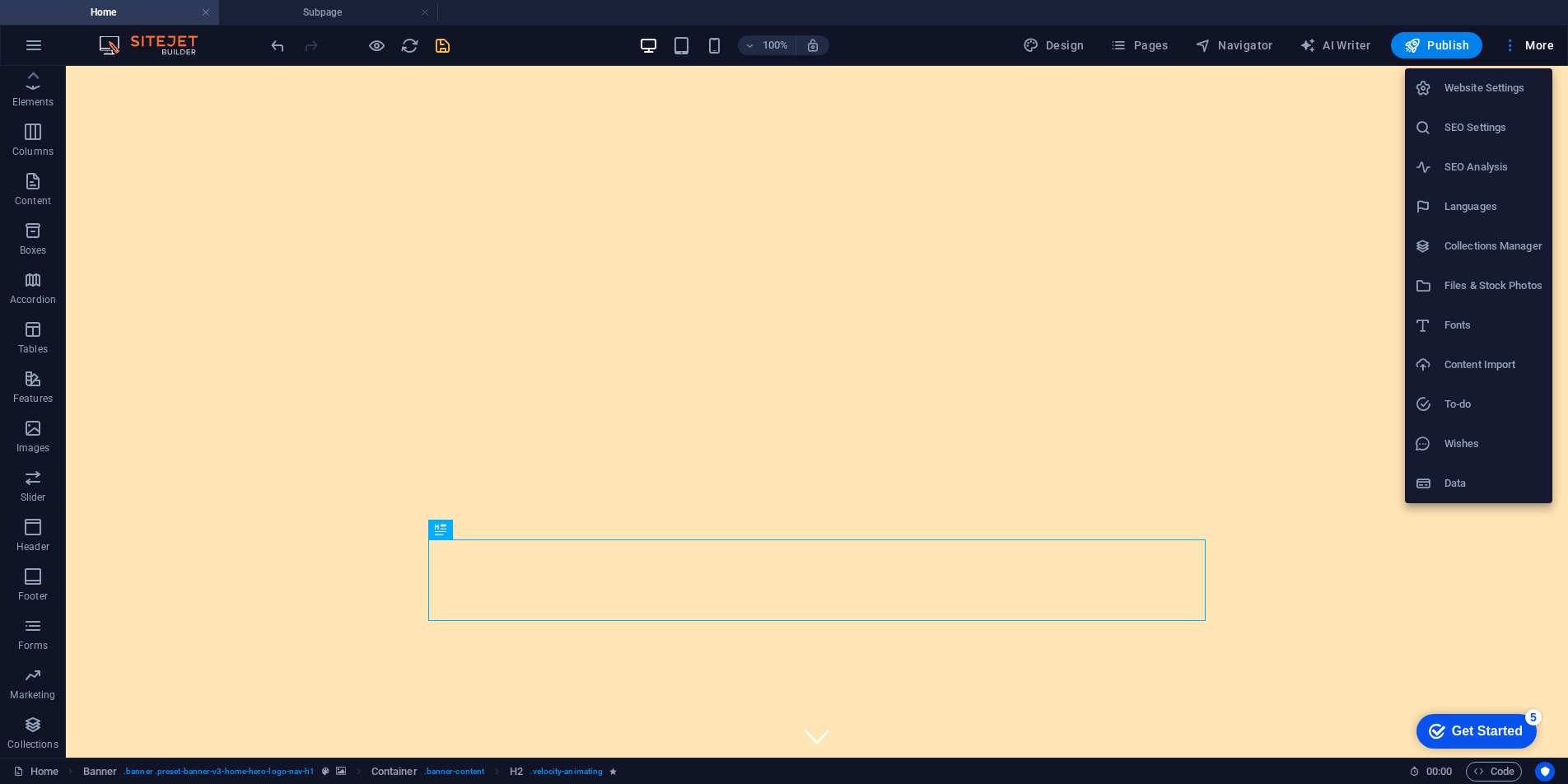
click at [1497, 249] on h6 "Collections Manager" at bounding box center [1493, 246] width 98 height 20
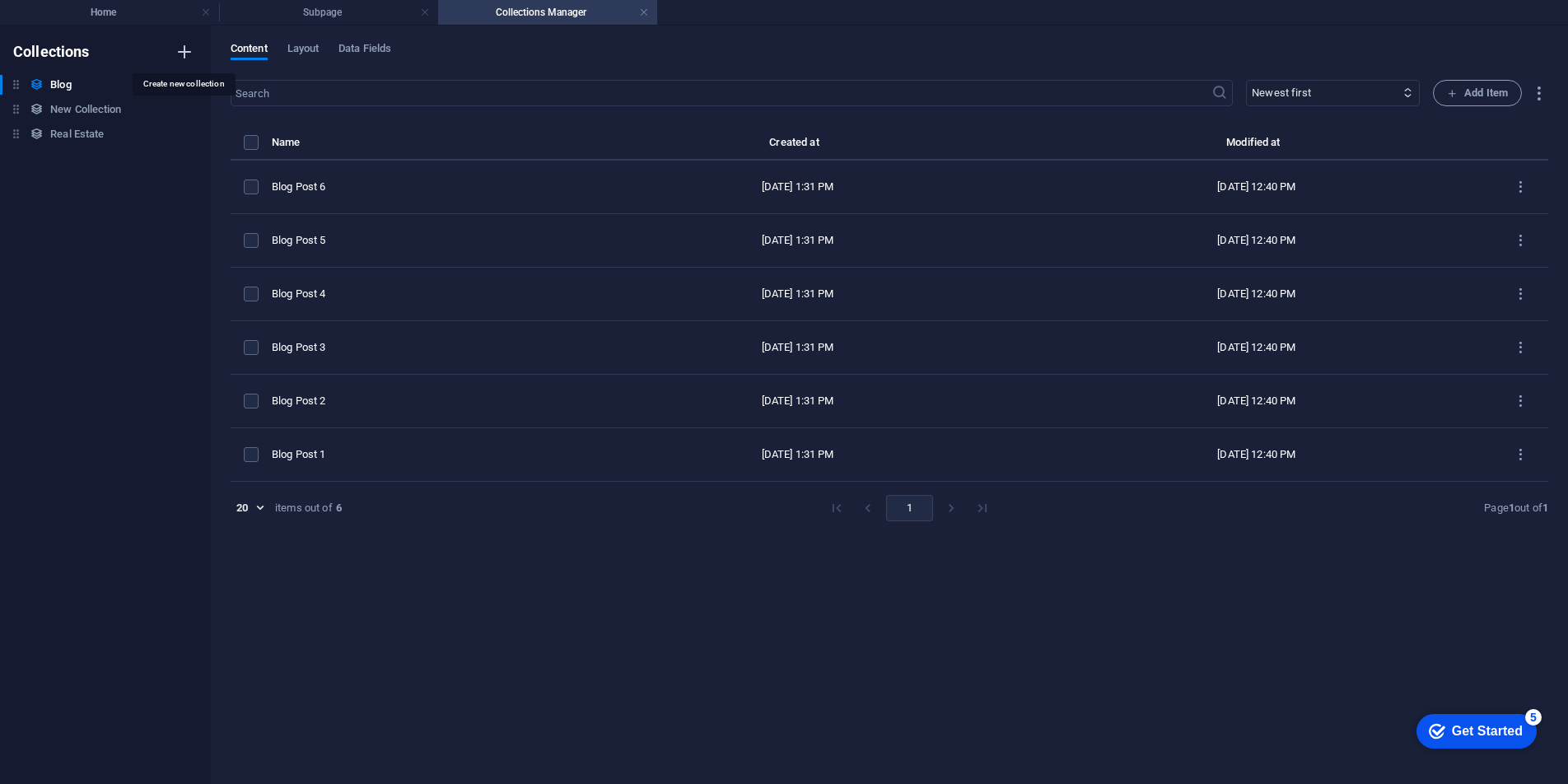
click at [183, 51] on icon "button" at bounding box center [184, 52] width 20 height 20
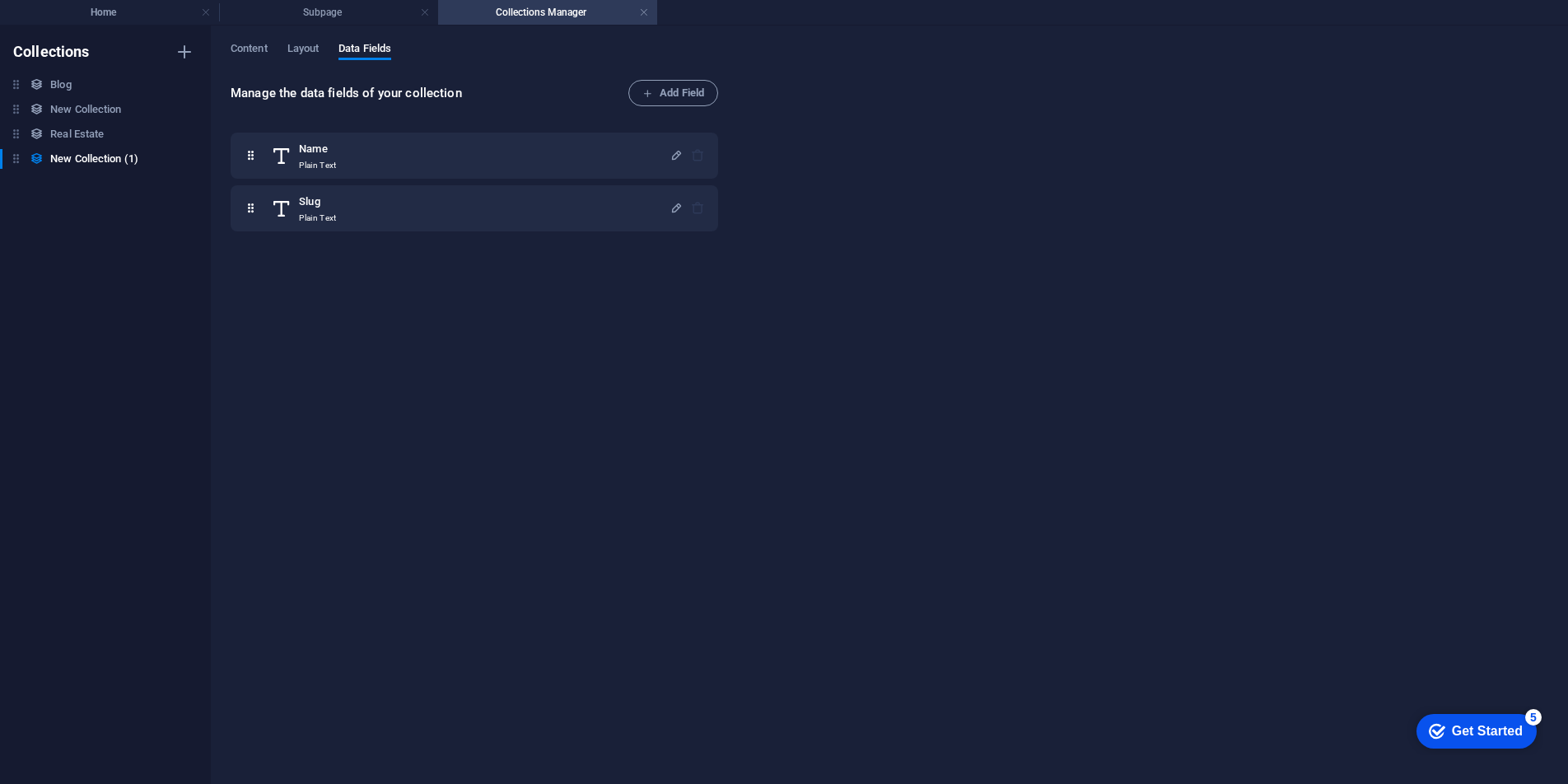
click at [535, 11] on h4 "Collections Manager" at bounding box center [547, 12] width 219 height 18
click at [536, 5] on h4 "Collections Manager" at bounding box center [547, 12] width 219 height 18
click at [373, 16] on h4 "Subpage" at bounding box center [328, 12] width 219 height 18
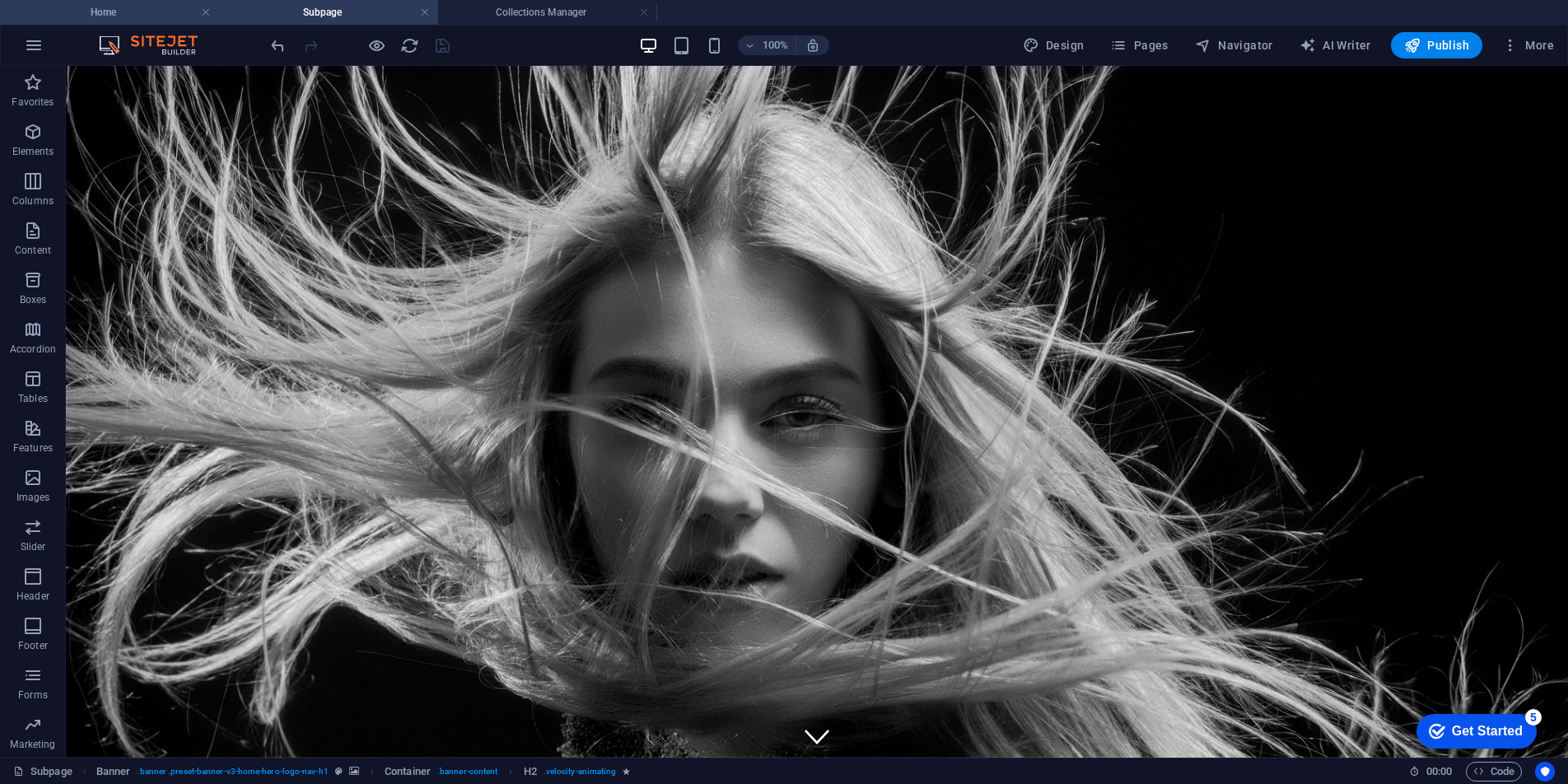
click at [132, 9] on h4 "Home" at bounding box center [109, 12] width 219 height 18
